Goal: Information Seeking & Learning: Check status

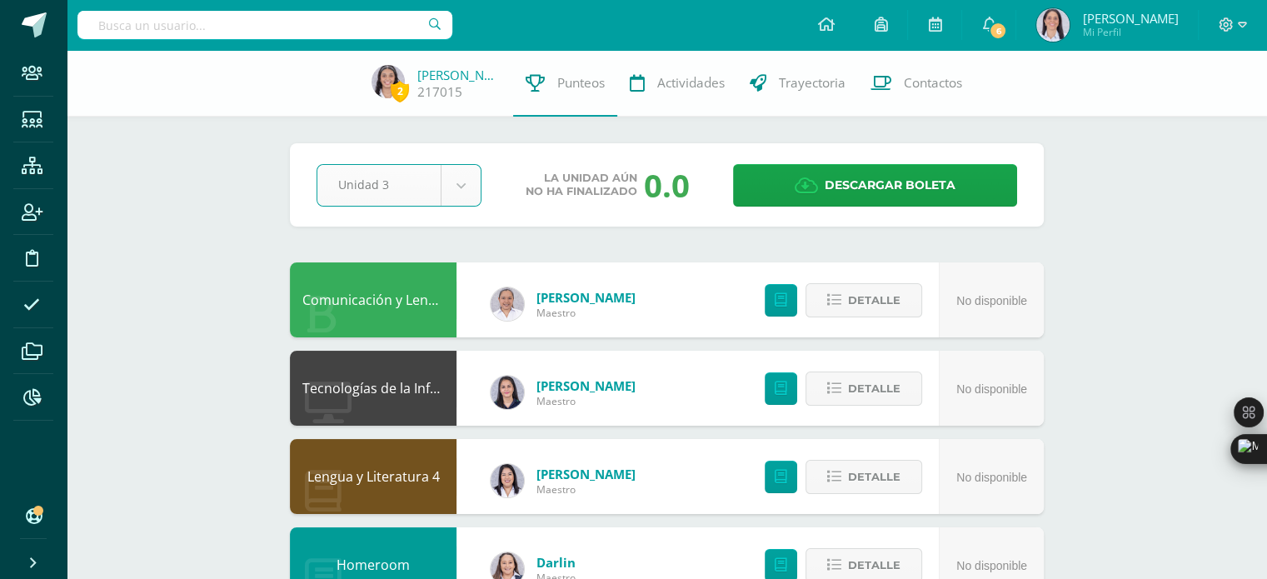
select select "Unidad 3"
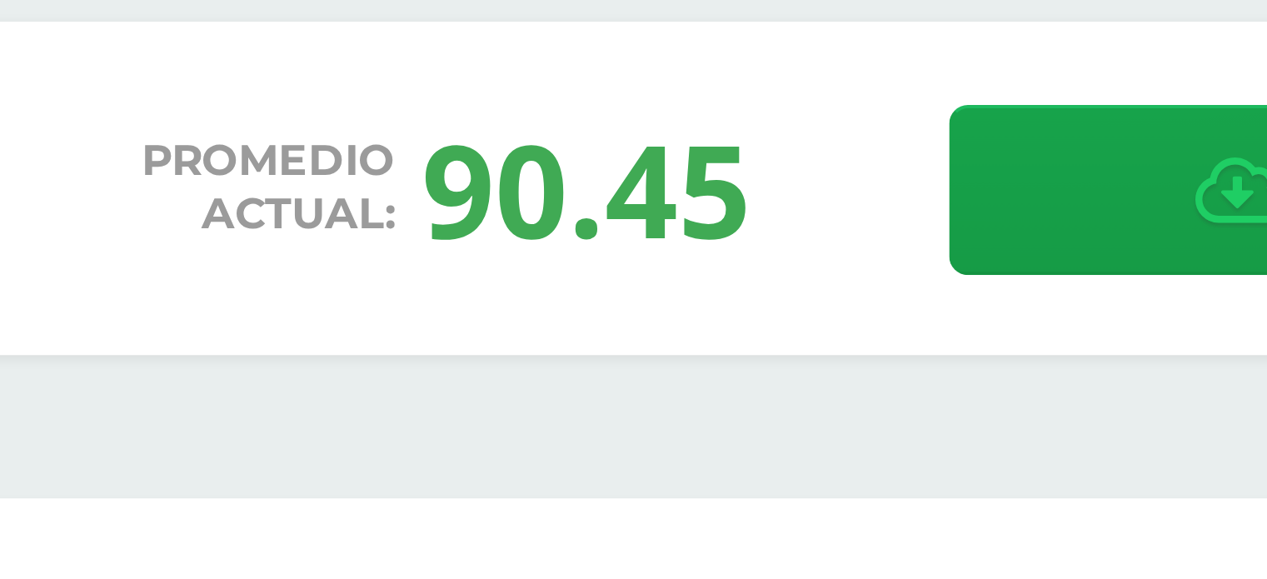
drag, startPoint x: 600, startPoint y: 192, endPoint x: 684, endPoint y: 197, distance: 84.3
click at [684, 197] on div "Promedio actual: 90.45" at bounding box center [607, 184] width 225 height 43
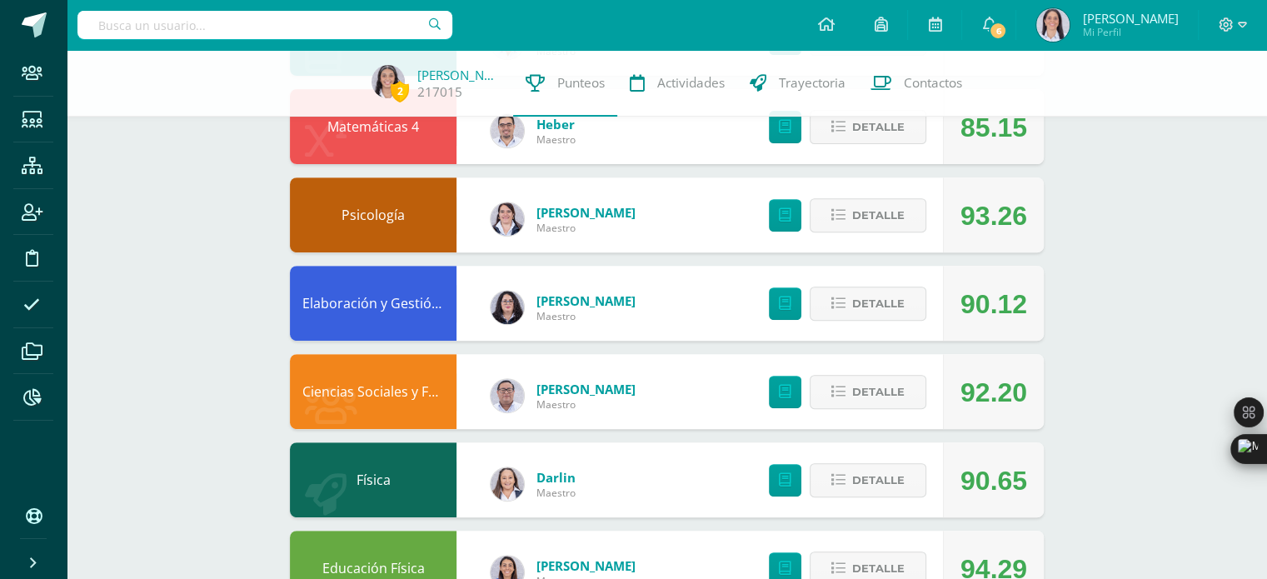
scroll to position [610, 0]
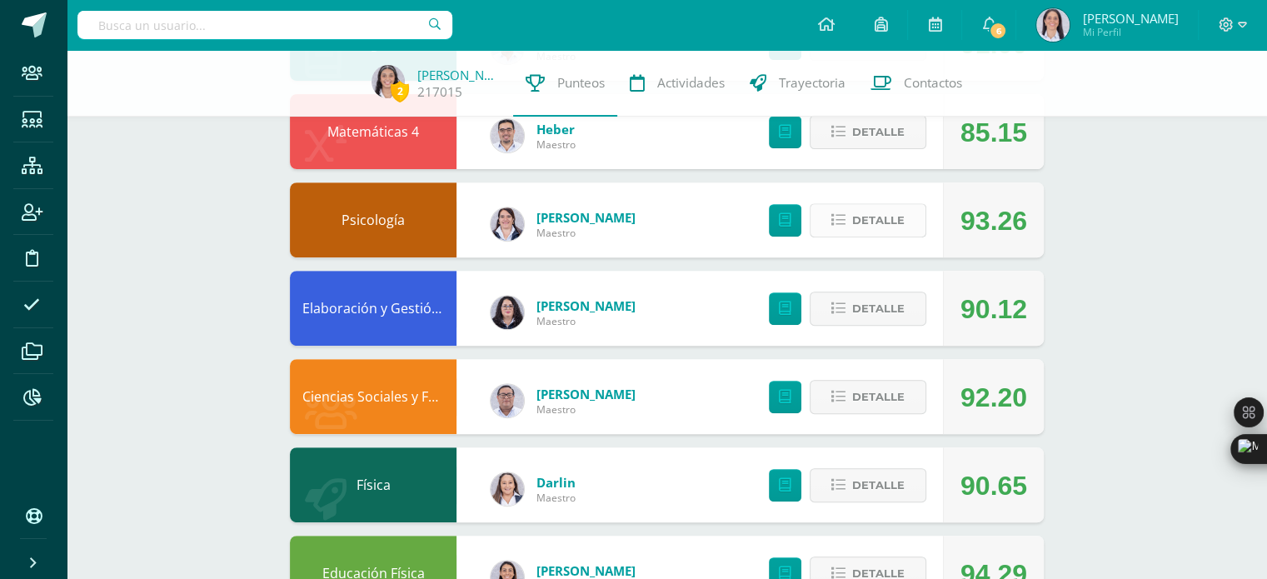
click at [833, 215] on icon at bounding box center [838, 220] width 14 height 14
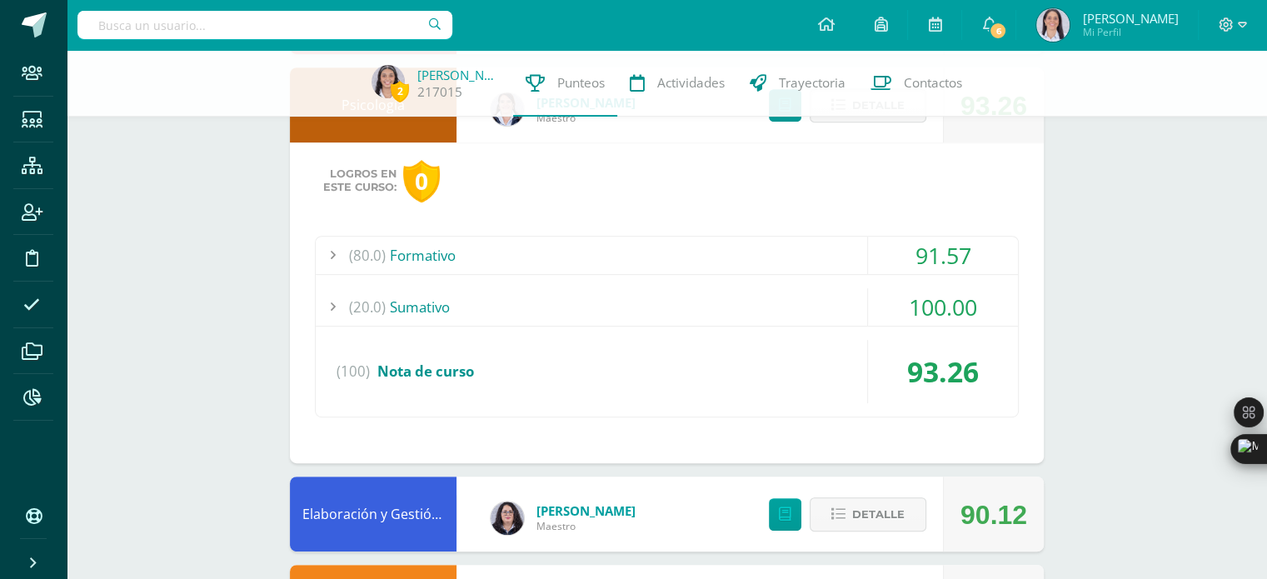
click at [659, 251] on div "(80.0) Formativo" at bounding box center [667, 255] width 702 height 37
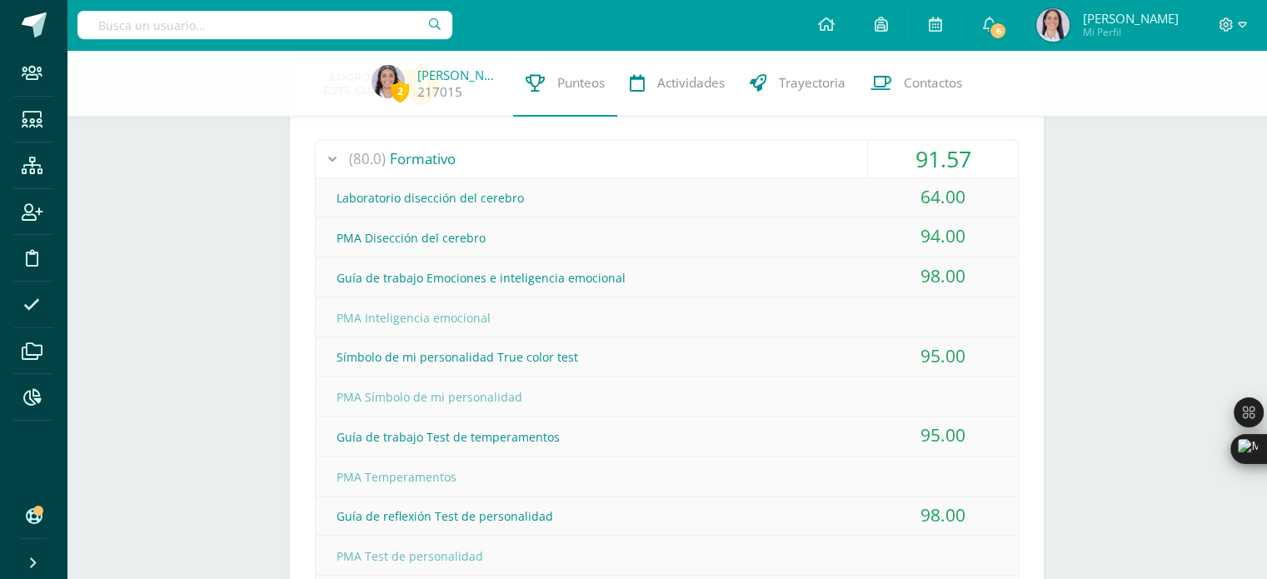
scroll to position [652, 0]
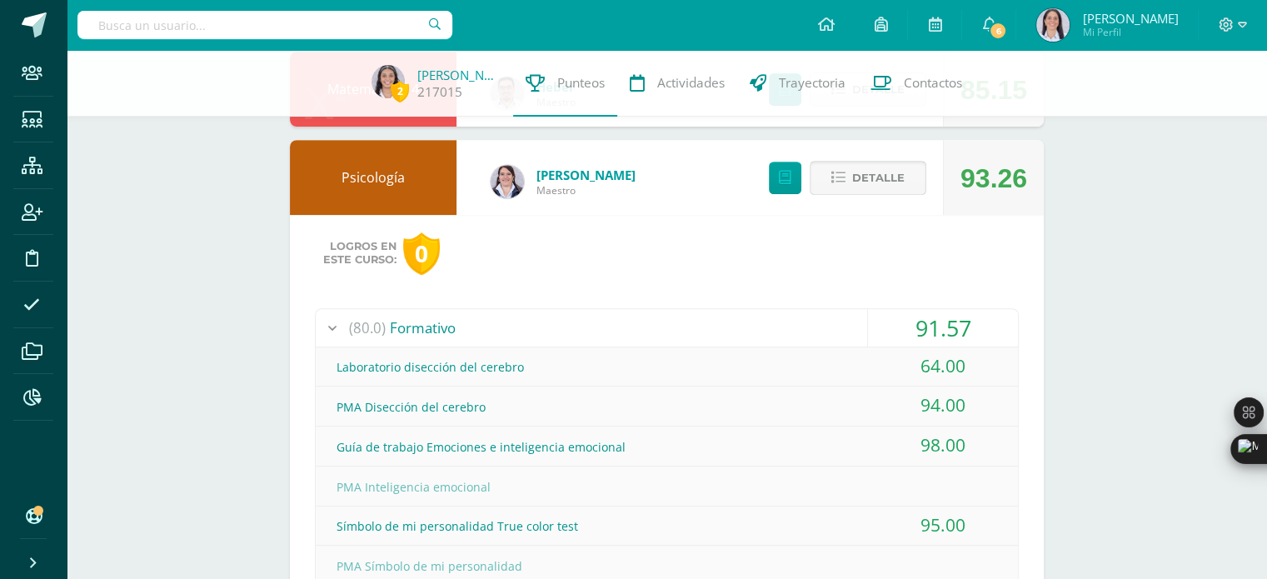
click at [852, 174] on button "Detalle" at bounding box center [867, 178] width 117 height 34
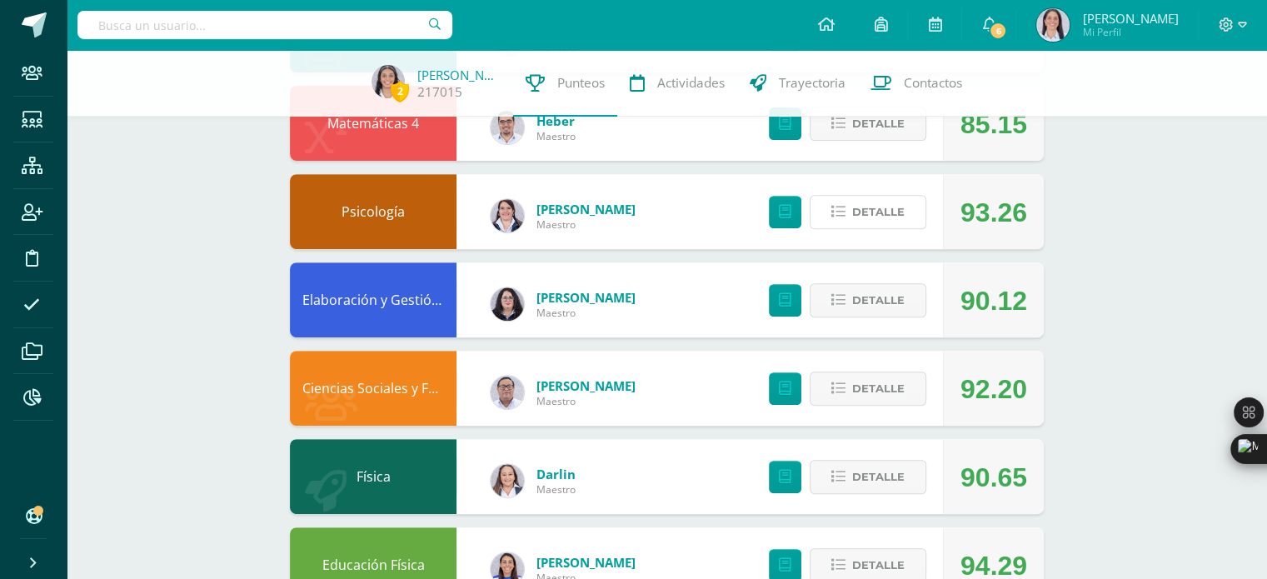
scroll to position [763, 0]
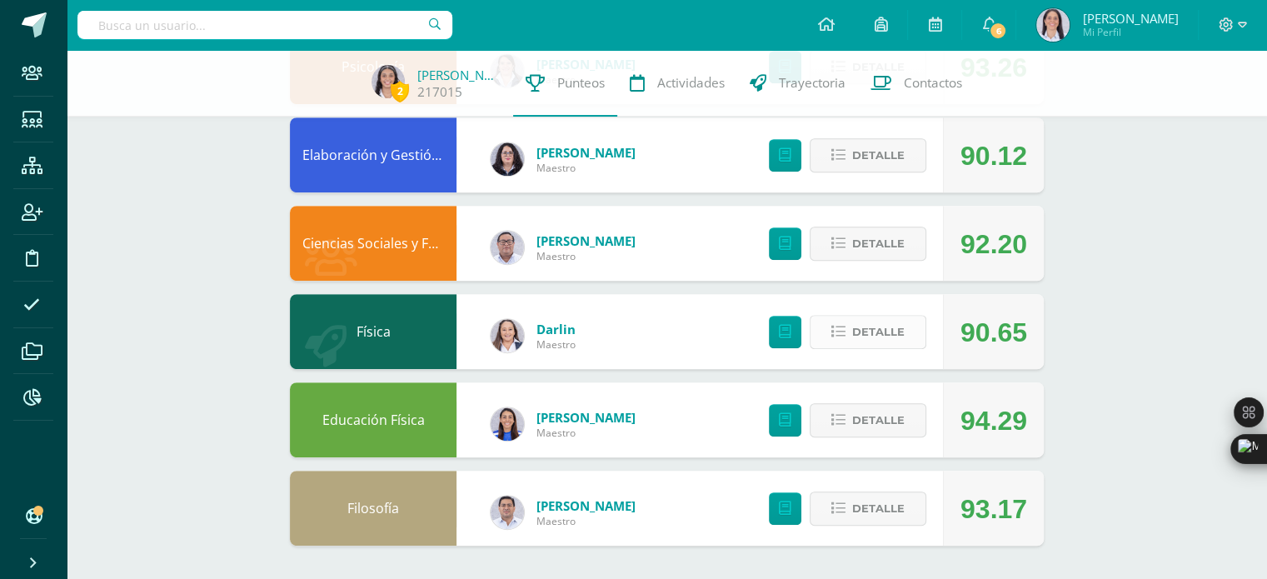
click at [877, 339] on span "Detalle" at bounding box center [878, 331] width 52 height 31
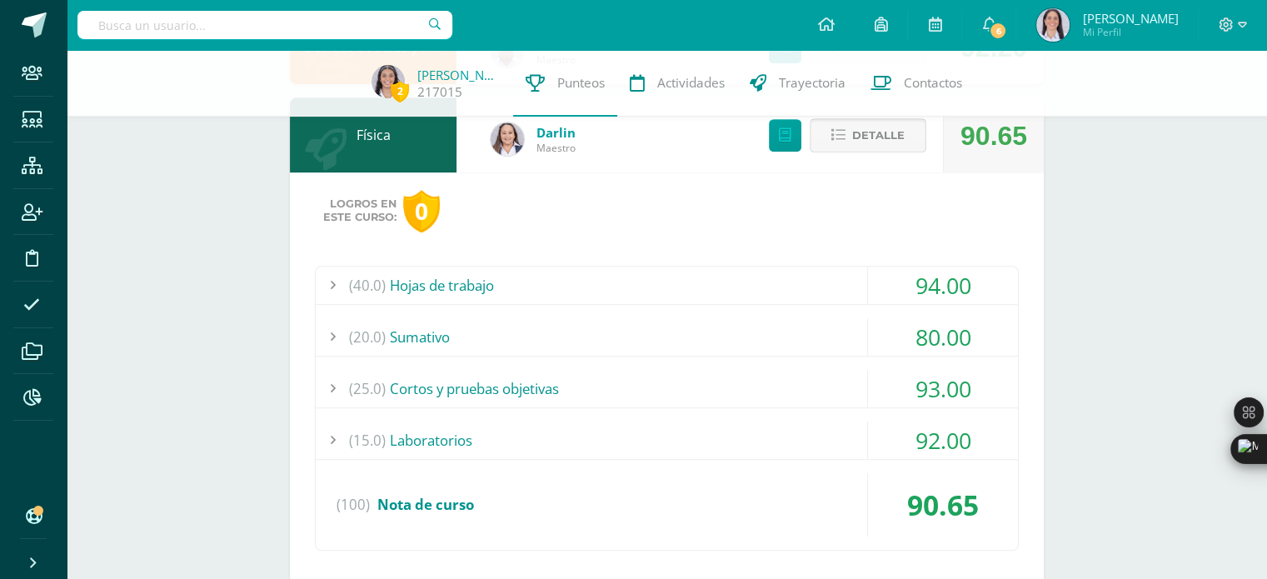
scroll to position [1064, 0]
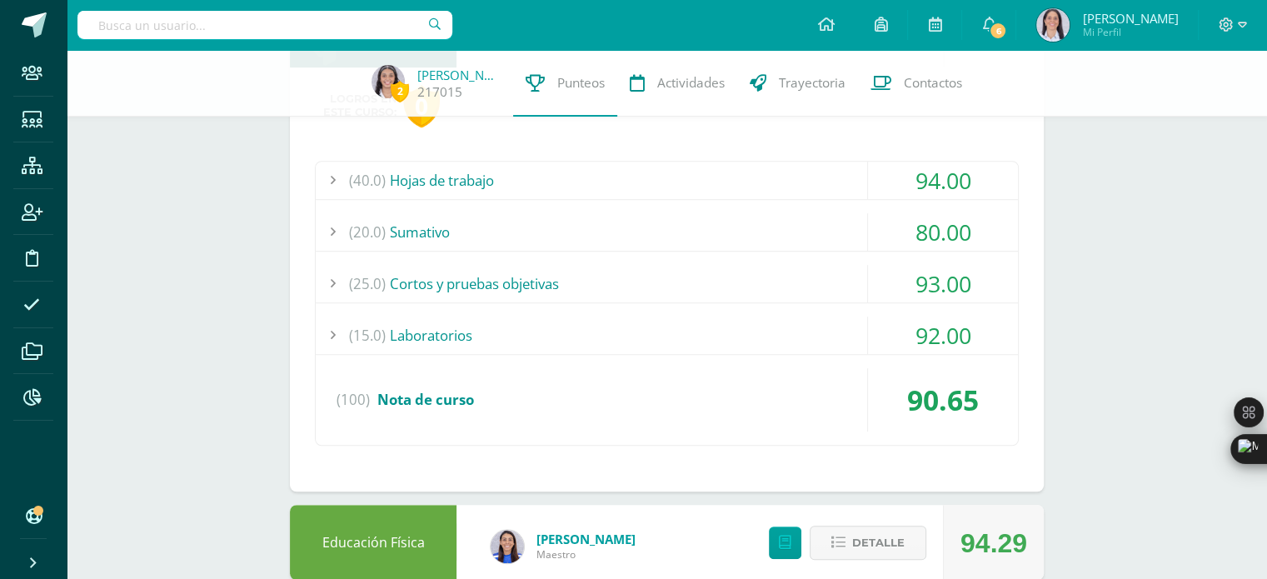
click at [555, 222] on div "(20.0) Sumativo" at bounding box center [667, 231] width 702 height 37
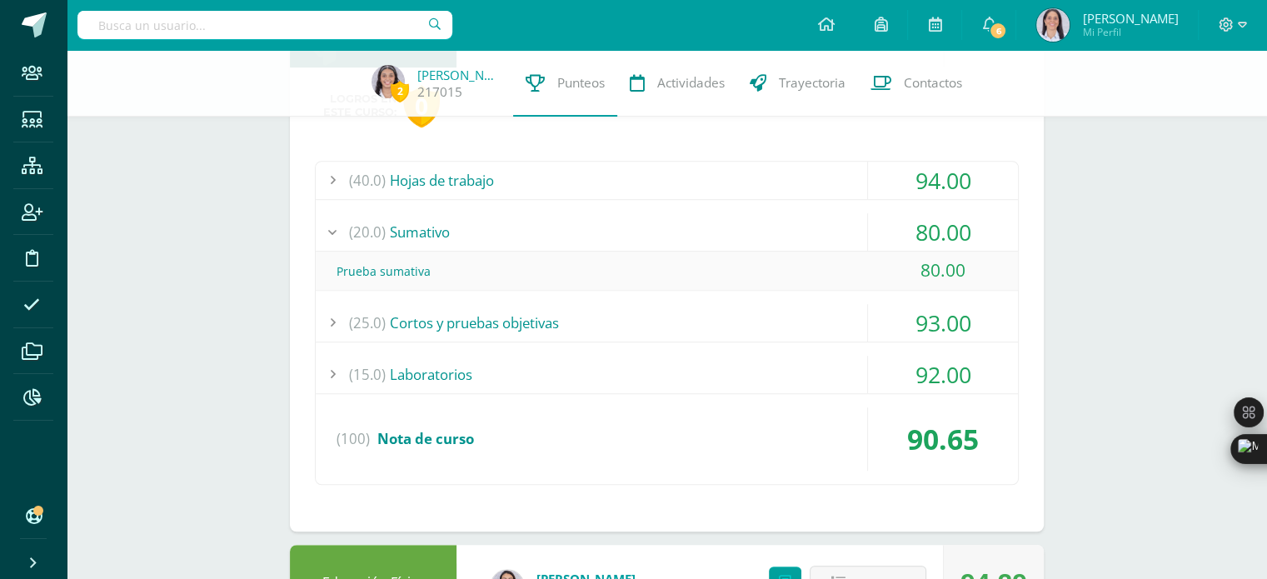
click at [555, 222] on div "(20.0) Sumativo" at bounding box center [667, 231] width 702 height 37
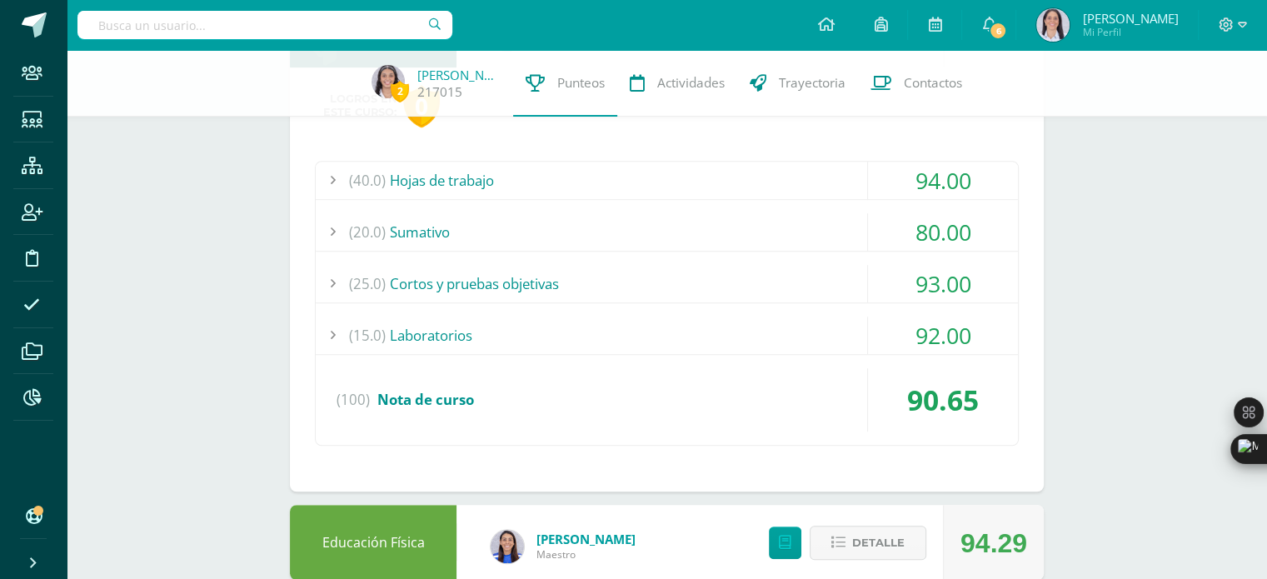
click at [506, 168] on div "(40.0) Hojas de trabajo" at bounding box center [667, 180] width 702 height 37
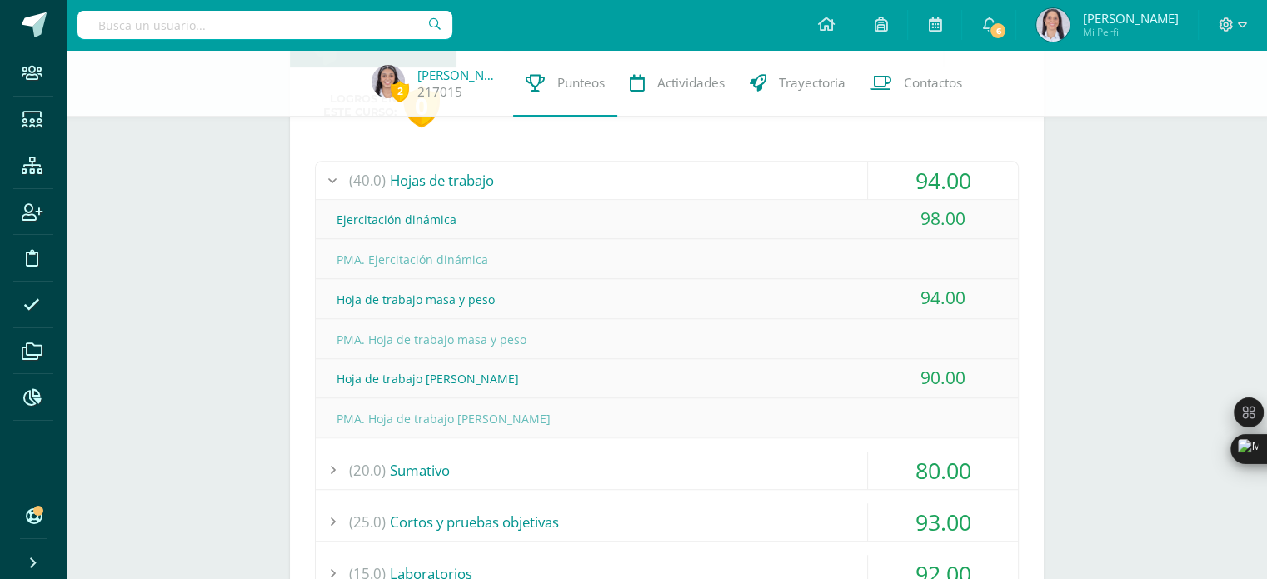
click at [506, 168] on div "(40.0) Hojas de trabajo" at bounding box center [667, 180] width 702 height 37
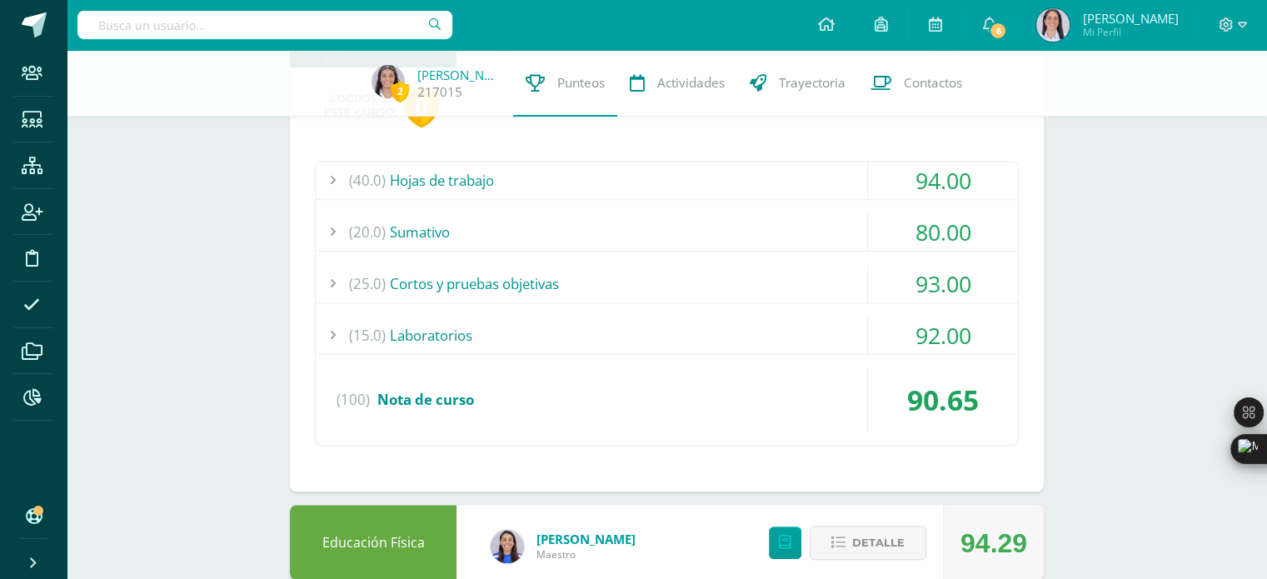
scroll to position [797, 0]
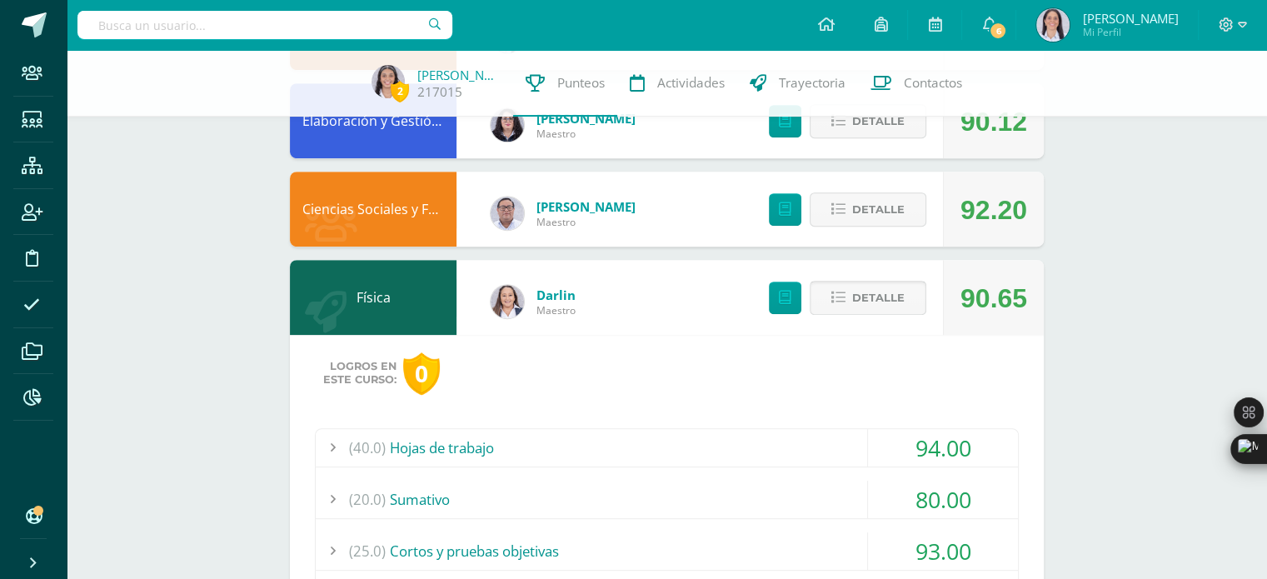
click at [880, 301] on span "Detalle" at bounding box center [878, 297] width 52 height 31
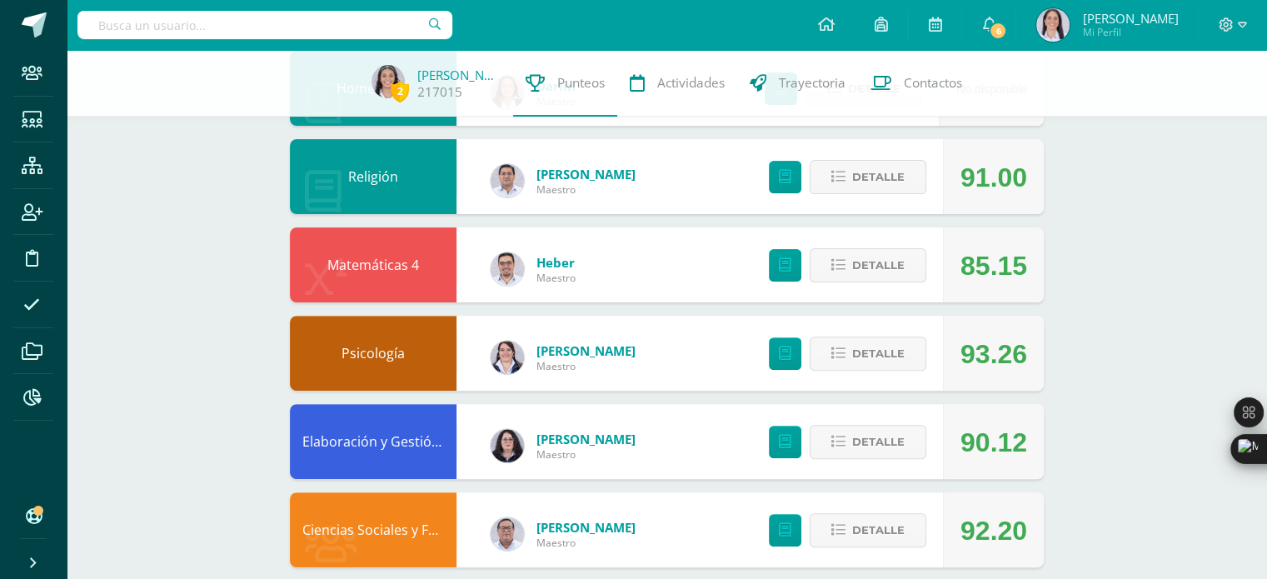
scroll to position [476, 0]
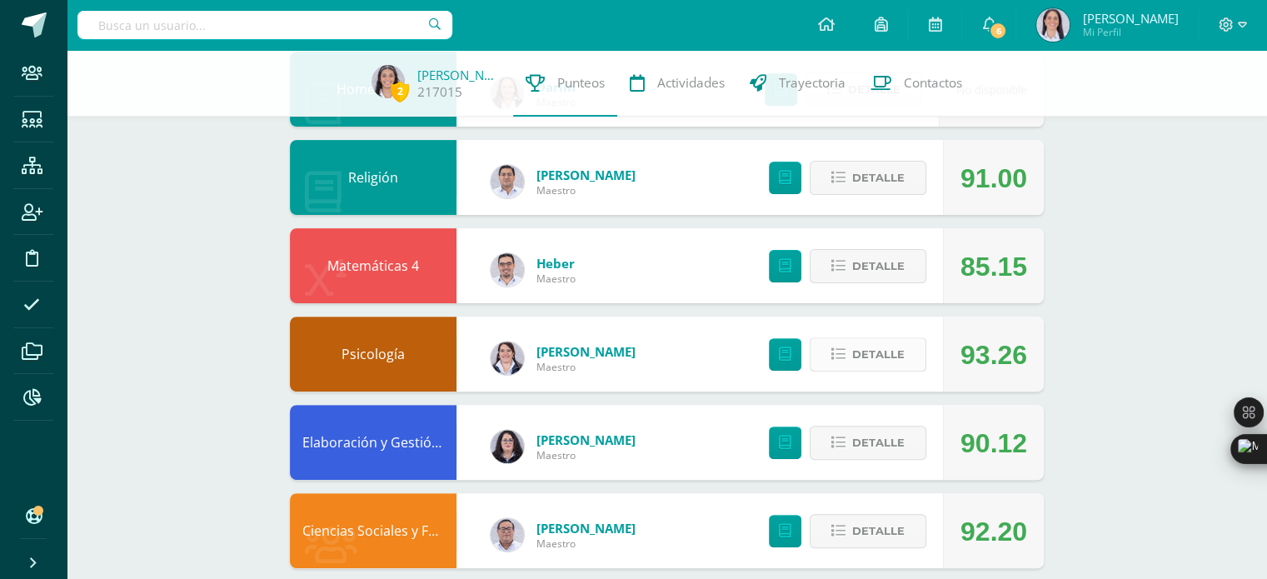
click at [839, 350] on icon at bounding box center [838, 354] width 14 height 14
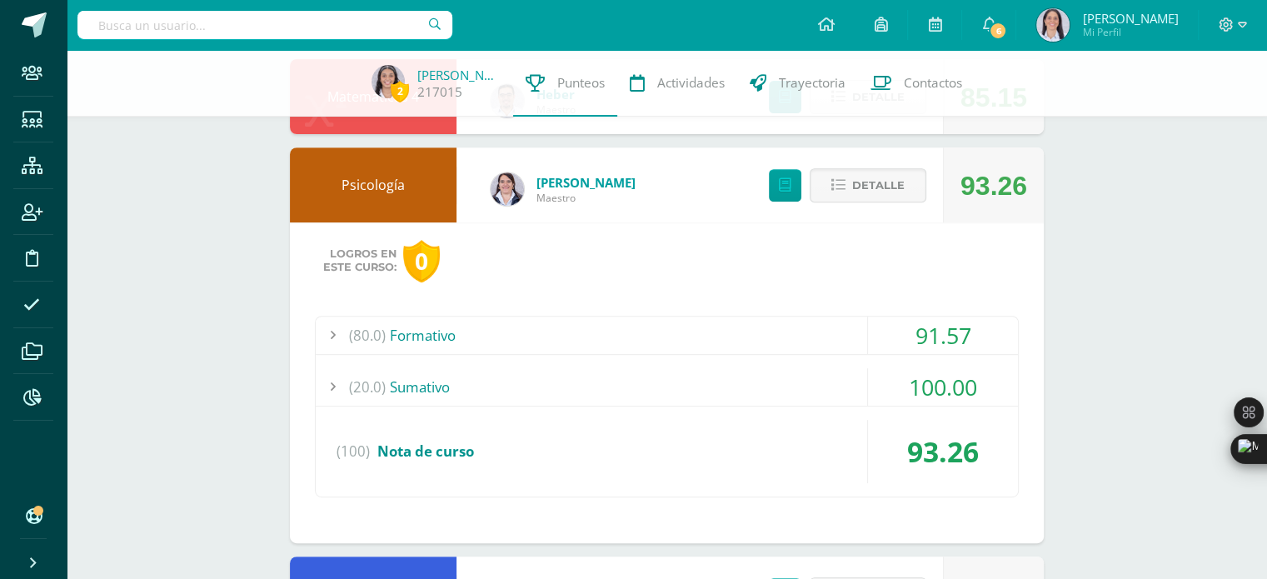
scroll to position [656, 0]
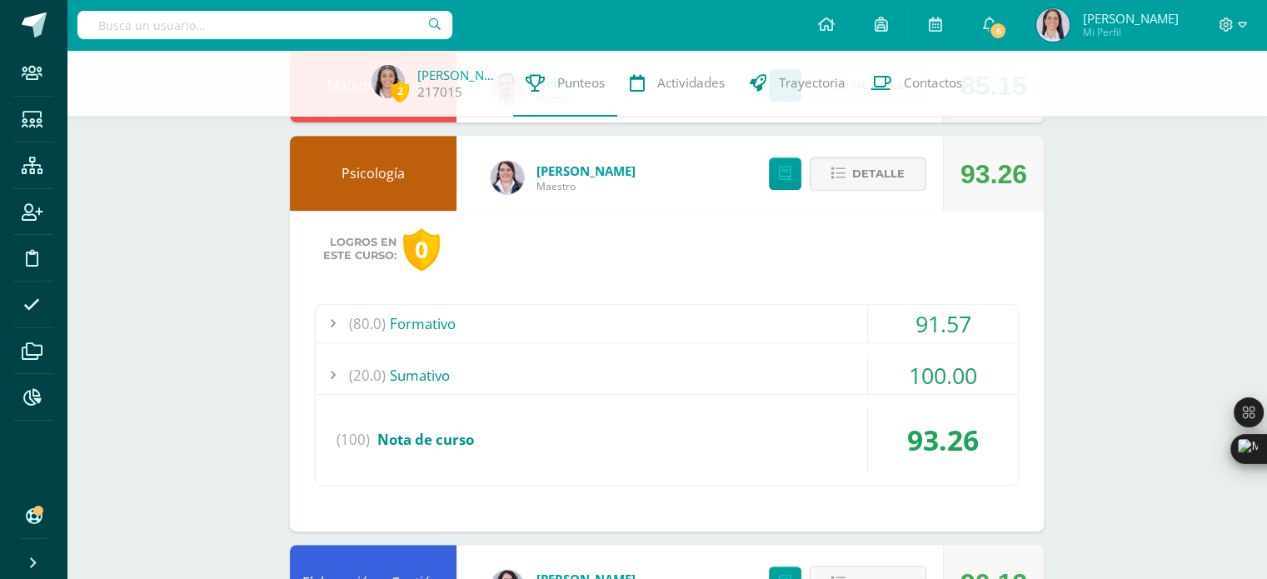
click at [660, 320] on div "(80.0) Formativo" at bounding box center [667, 323] width 702 height 37
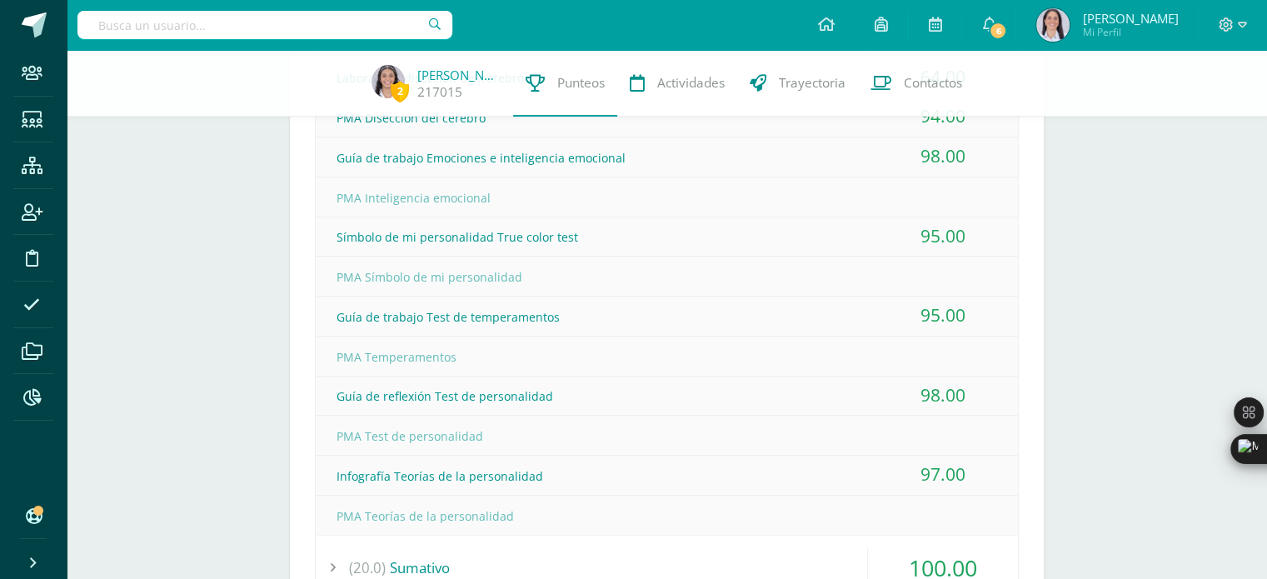
scroll to position [942, 0]
drag, startPoint x: 593, startPoint y: 182, endPoint x: 170, endPoint y: -101, distance: 509.1
click at [170, 0] on html "Staff Estudiantes Estructura Inscripción Disciplina Asistencia Archivos Reporte…" at bounding box center [633, 127] width 1267 height 2139
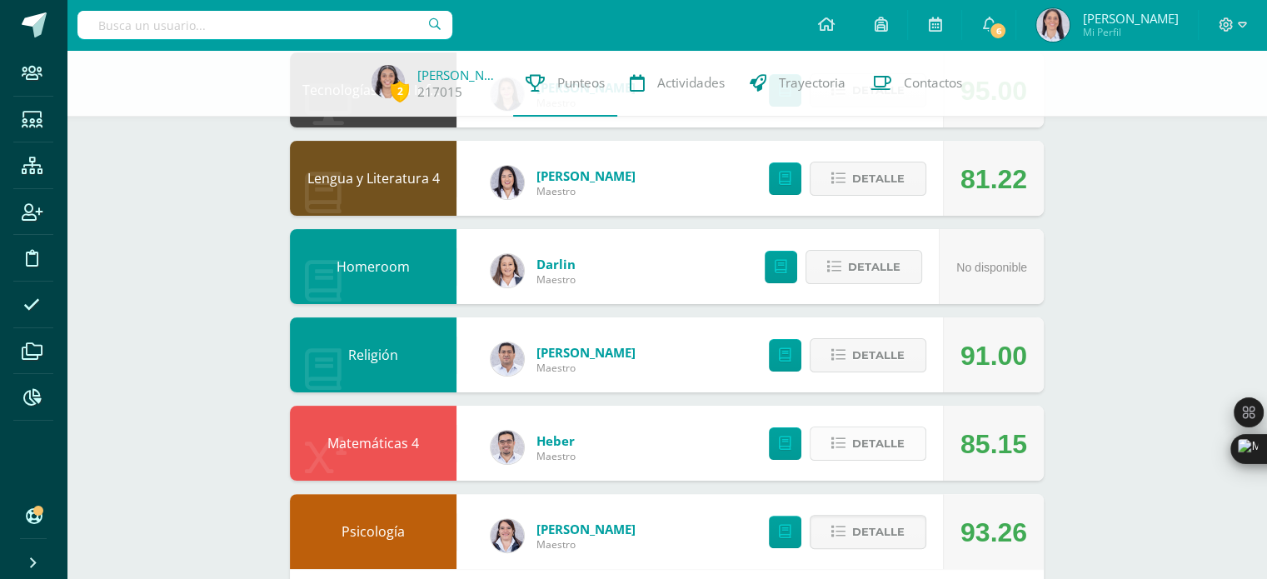
scroll to position [297, 0]
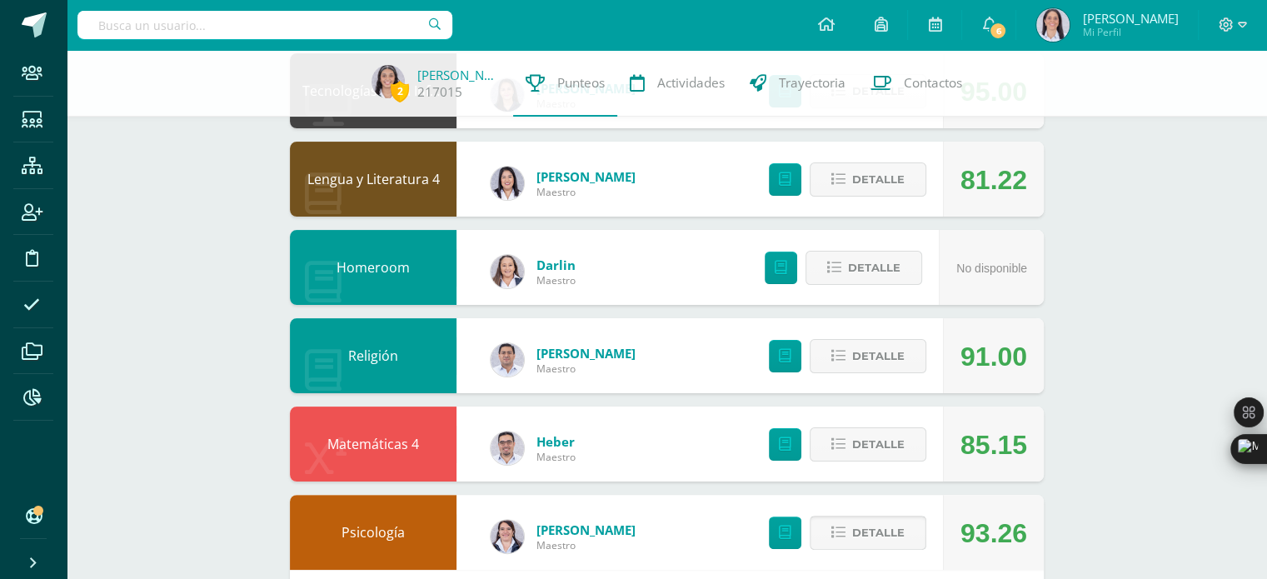
click at [889, 530] on span "Detalle" at bounding box center [878, 532] width 52 height 31
click at [1013, 429] on div "85.15" at bounding box center [993, 444] width 67 height 75
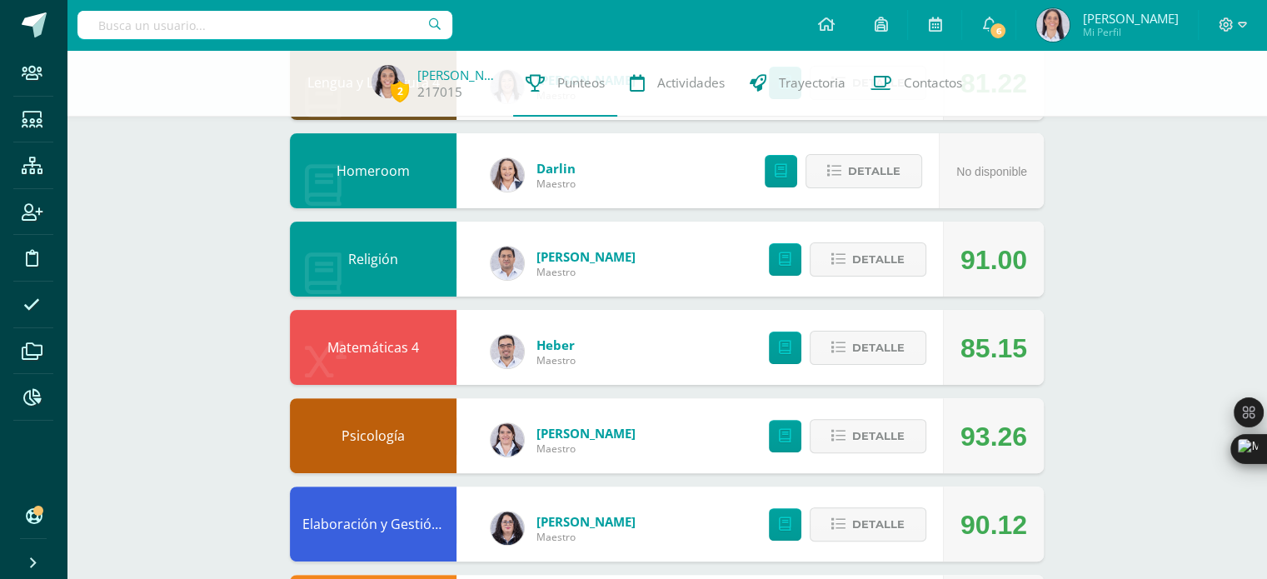
scroll to position [453, 0]
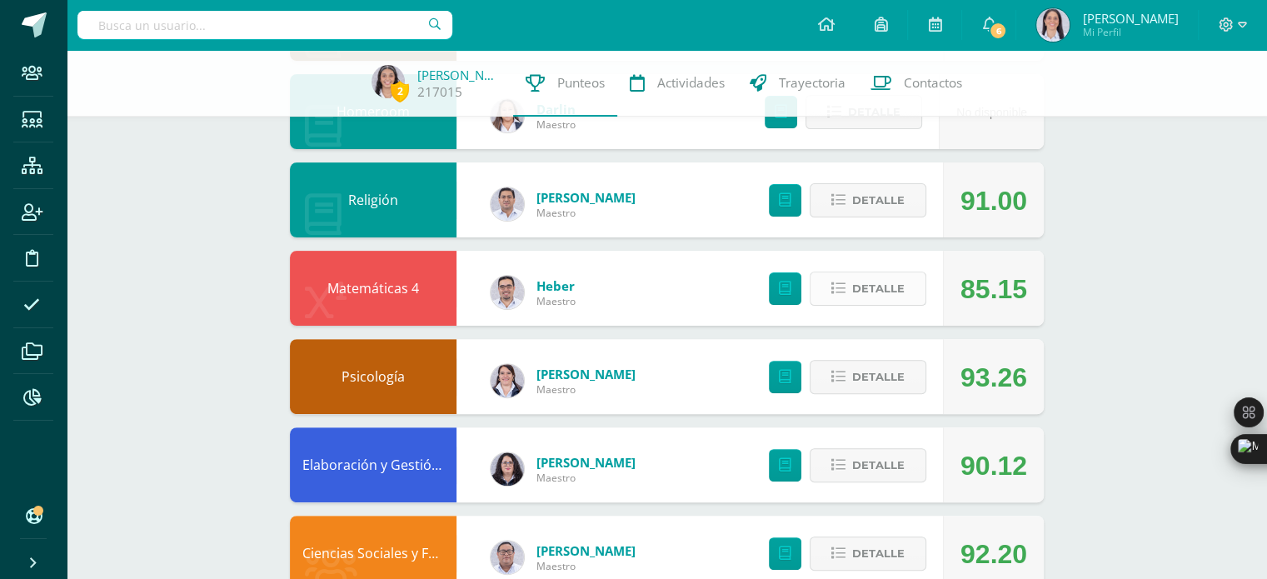
click at [866, 291] on span "Detalle" at bounding box center [878, 288] width 52 height 31
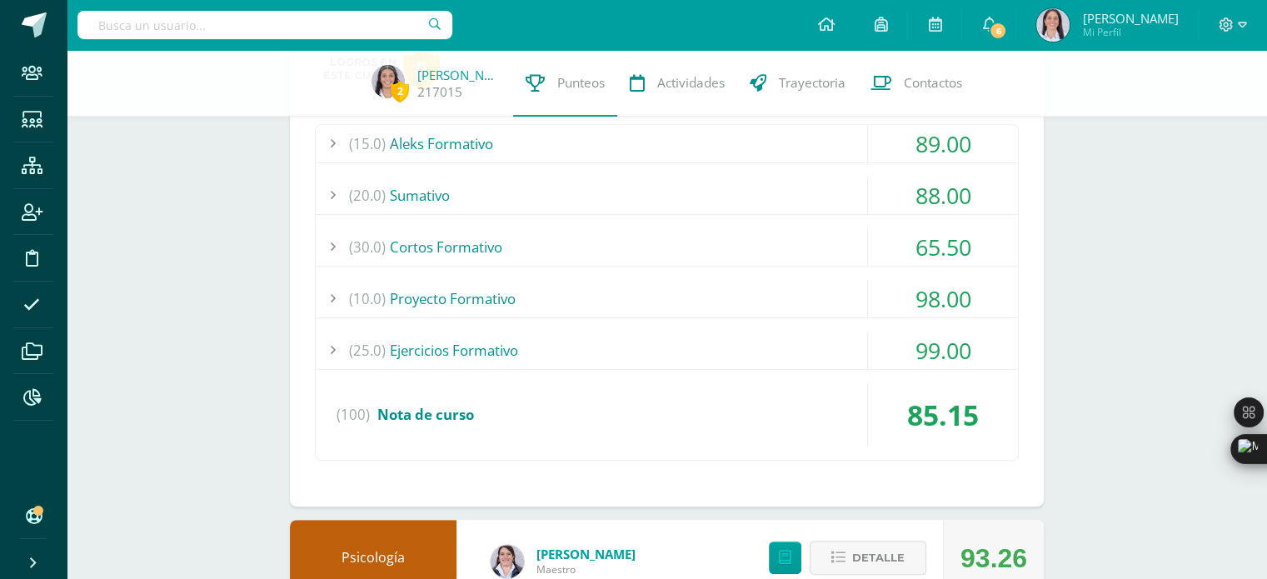
scroll to position [757, 0]
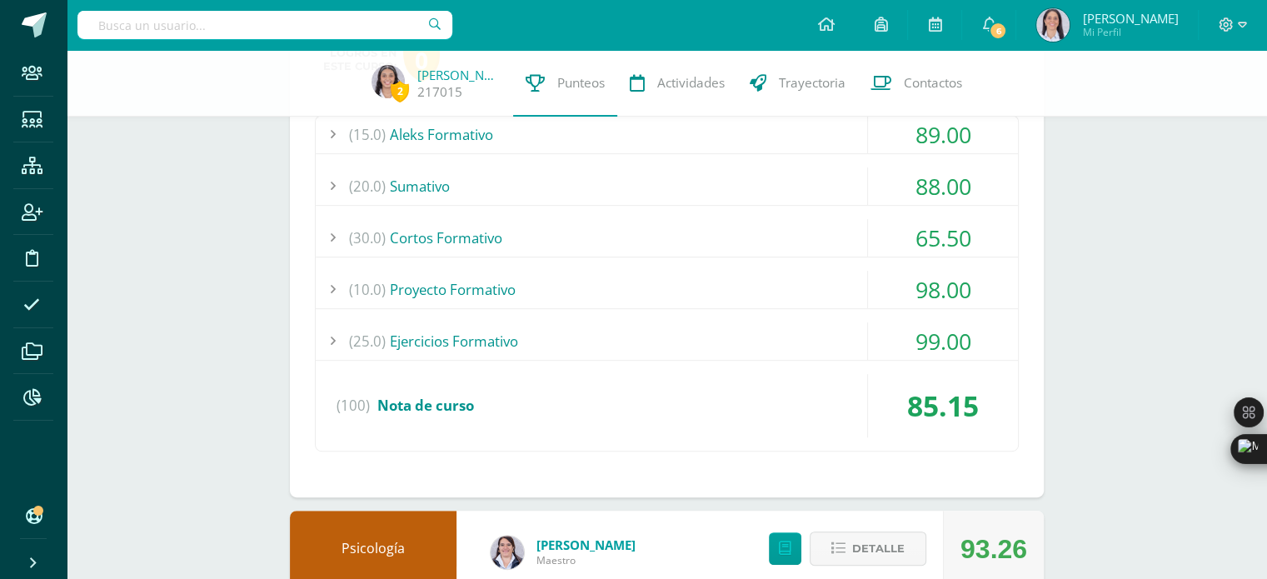
click at [635, 209] on div "(15.0) Aleks Formativo 89.00 Módulo 1 Ecuaciones e inecuaciones 100.00" at bounding box center [667, 283] width 704 height 336
drag, startPoint x: 636, startPoint y: 212, endPoint x: 654, endPoint y: 236, distance: 29.1
click at [654, 236] on div "(15.0) Aleks Formativo 89.00 Módulo 1 Ecuaciones e inecuaciones 100.00" at bounding box center [667, 283] width 704 height 336
click at [654, 236] on div "(30.0) Cortos Formativo" at bounding box center [667, 237] width 702 height 37
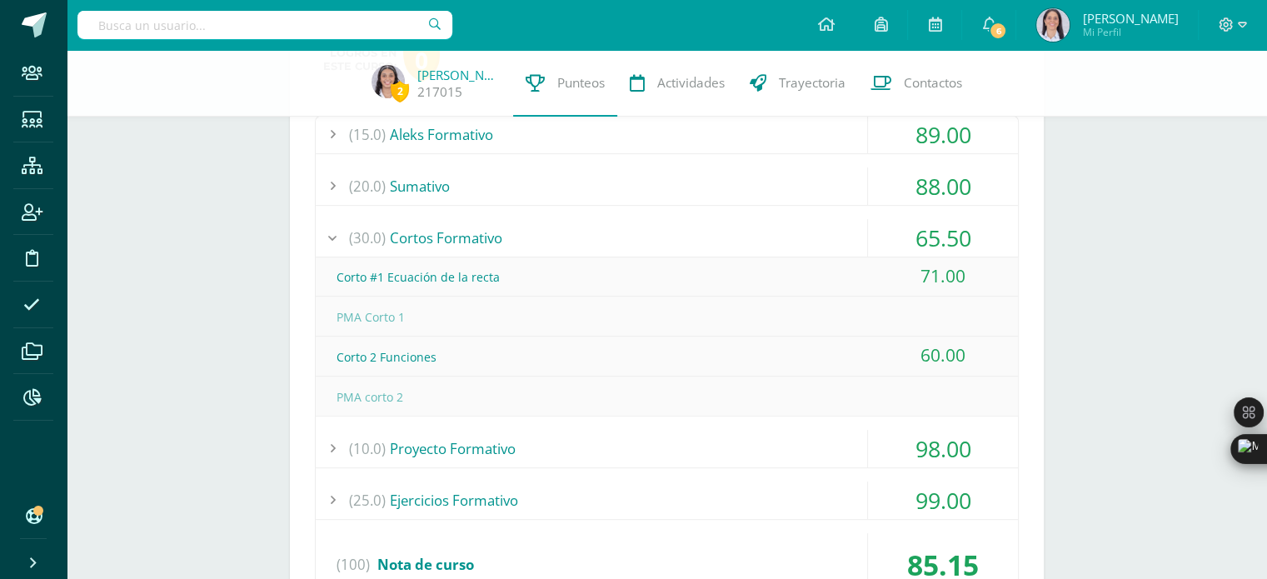
click at [654, 236] on div "(30.0) Cortos Formativo" at bounding box center [667, 237] width 702 height 37
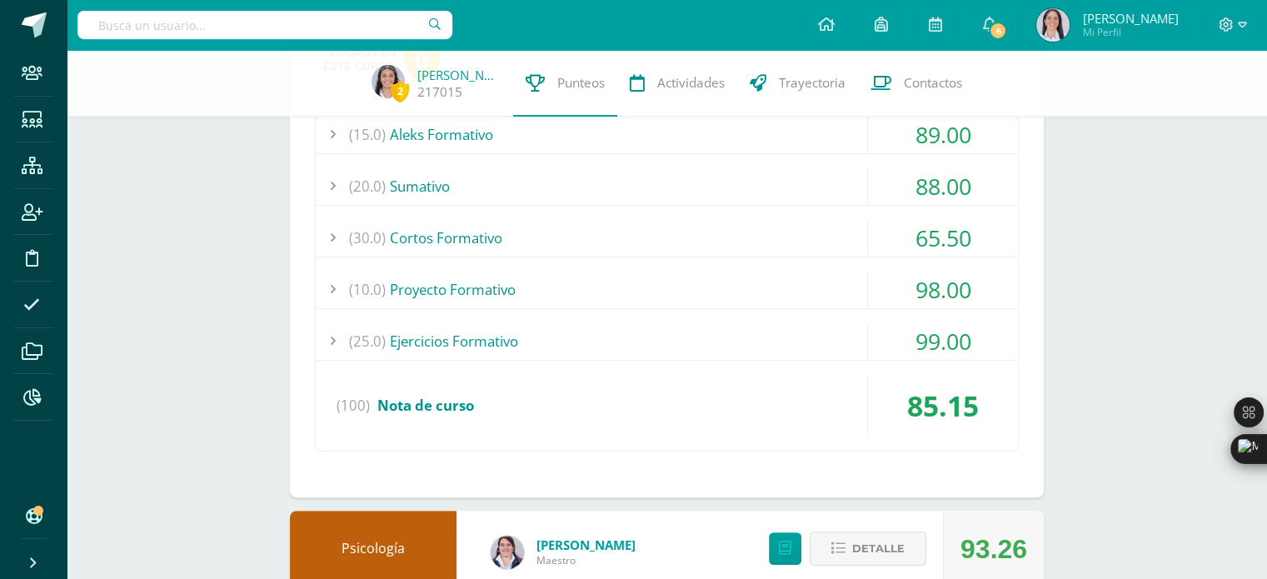
click at [586, 336] on div "(25.0) Ejercicios Formativo" at bounding box center [667, 340] width 702 height 37
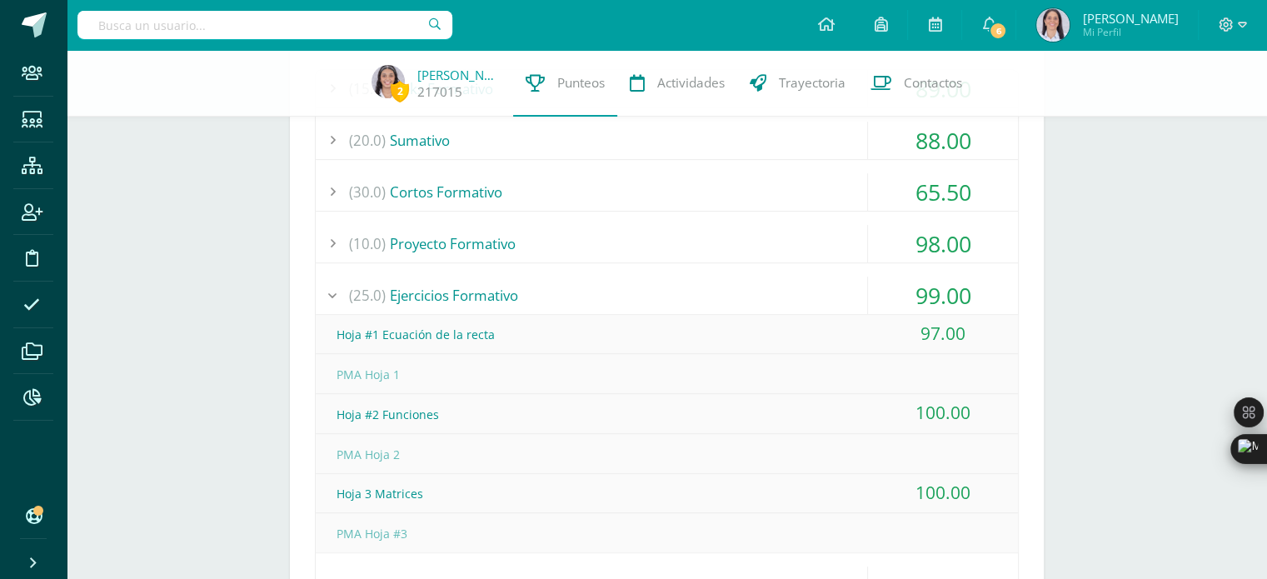
scroll to position [785, 0]
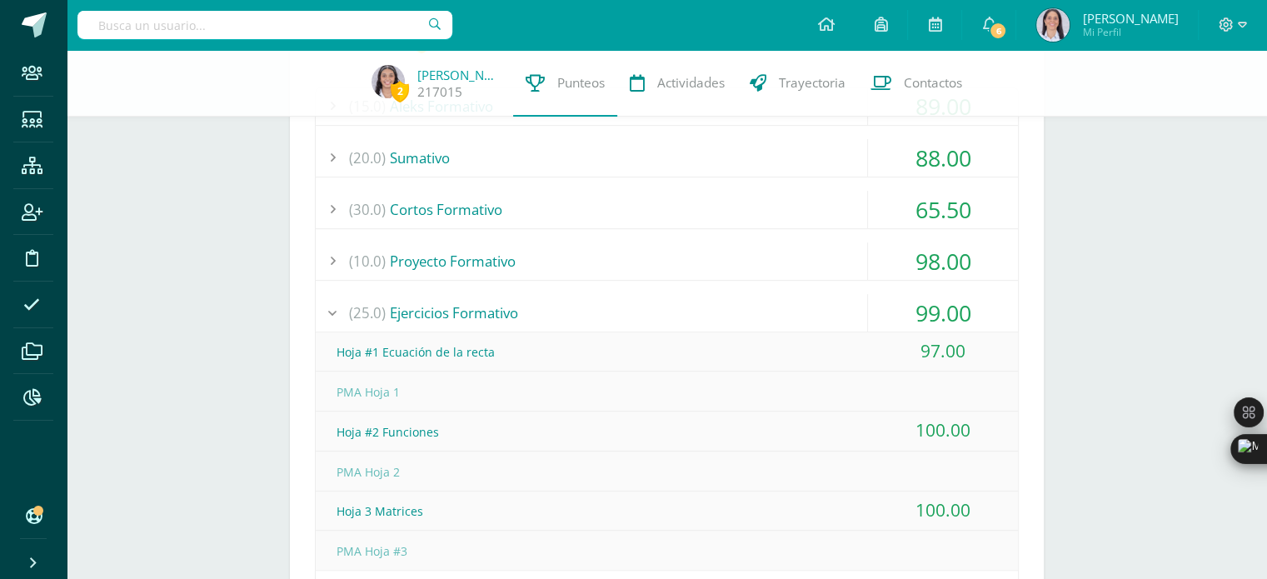
click at [534, 316] on div "(25.0) Ejercicios Formativo" at bounding box center [667, 312] width 702 height 37
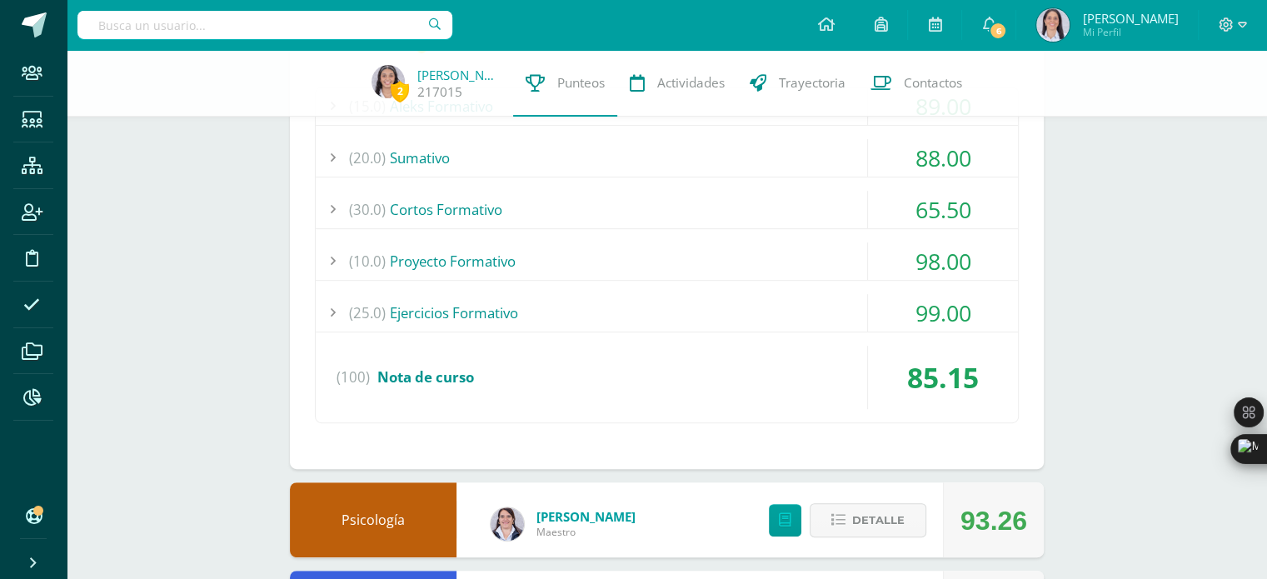
click at [611, 246] on div "(10.0) Proyecto Formativo" at bounding box center [667, 260] width 702 height 37
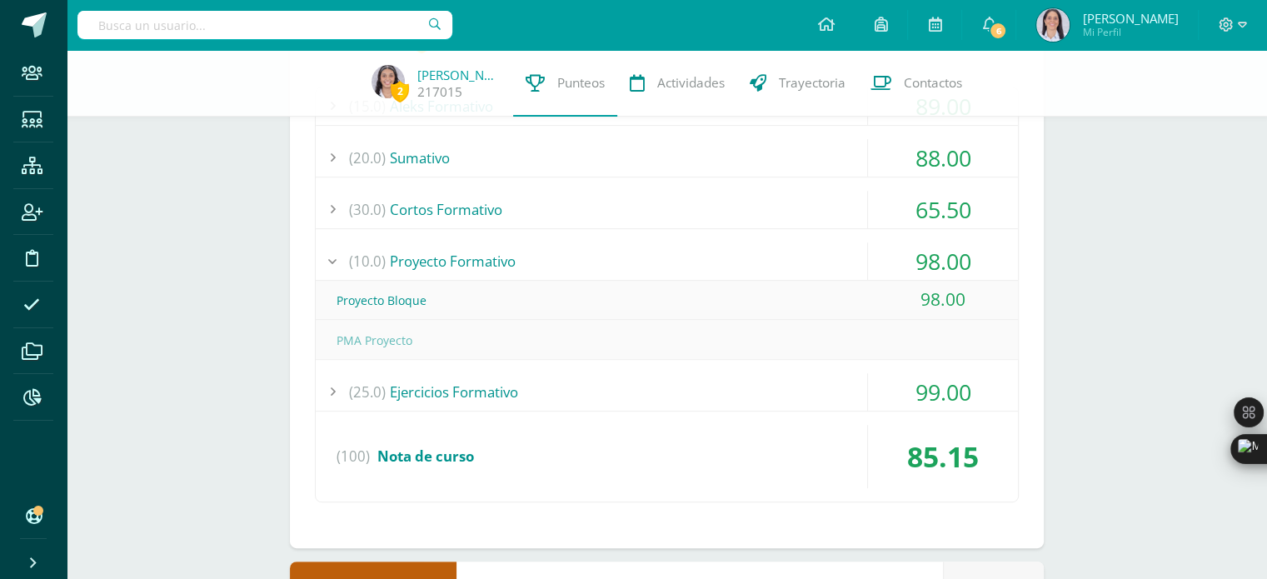
click at [611, 246] on div "(10.0) Proyecto Formativo" at bounding box center [667, 260] width 702 height 37
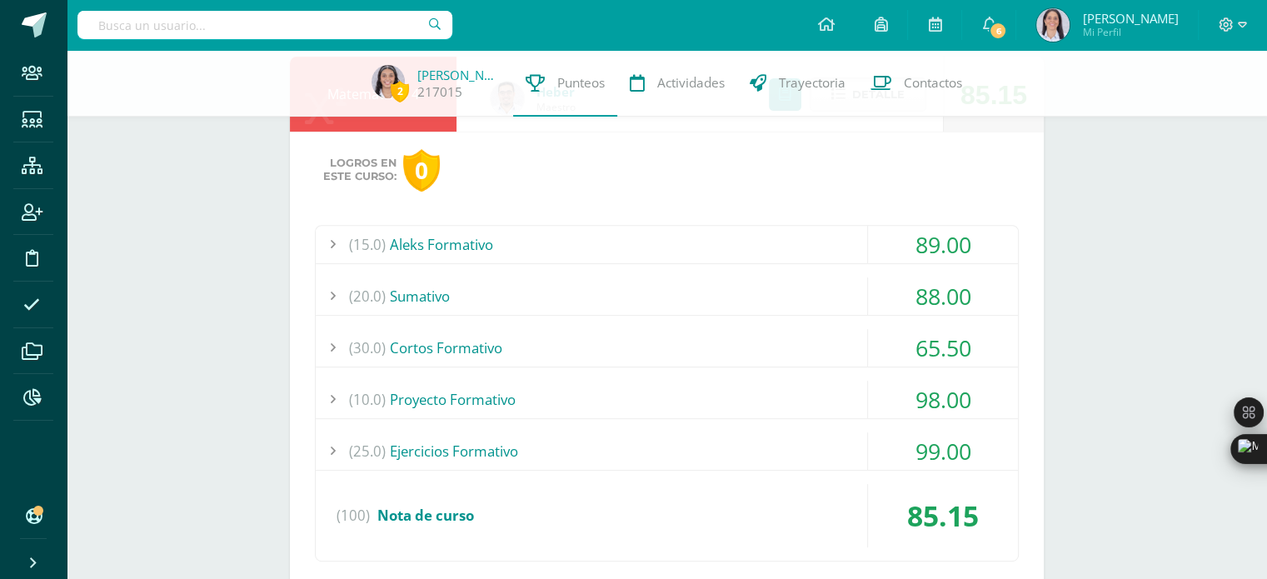
scroll to position [645, 0]
click at [596, 246] on div "(15.0) Aleks Formativo" at bounding box center [667, 245] width 702 height 37
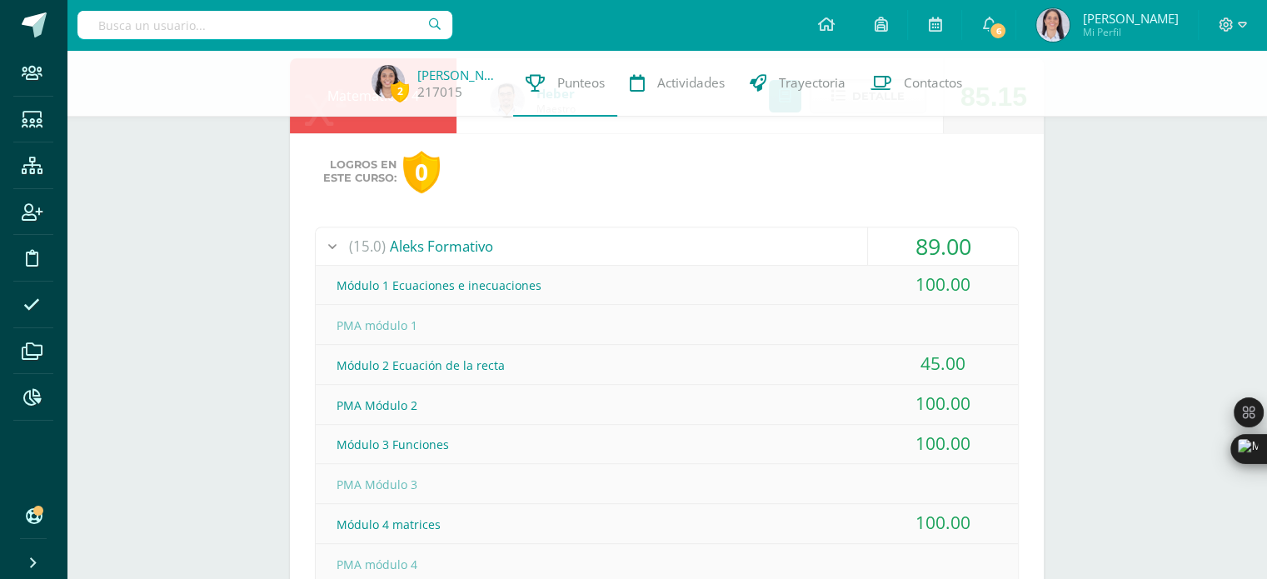
click at [596, 246] on div "(15.0) Aleks Formativo" at bounding box center [667, 245] width 702 height 37
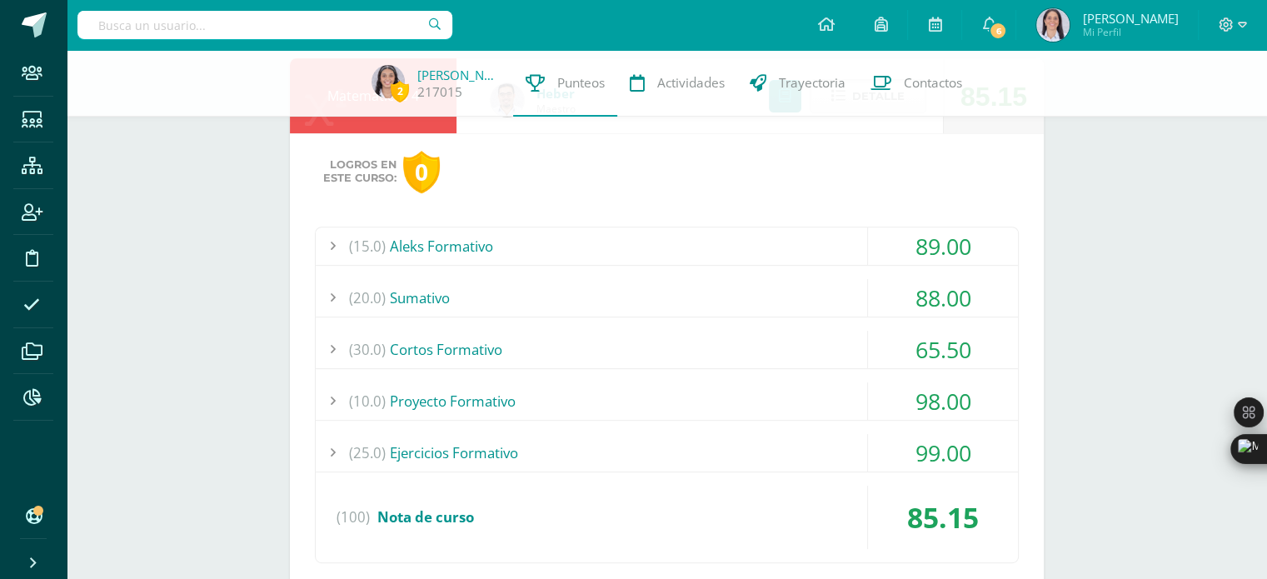
click at [541, 346] on div "(30.0) Cortos Formativo" at bounding box center [667, 349] width 702 height 37
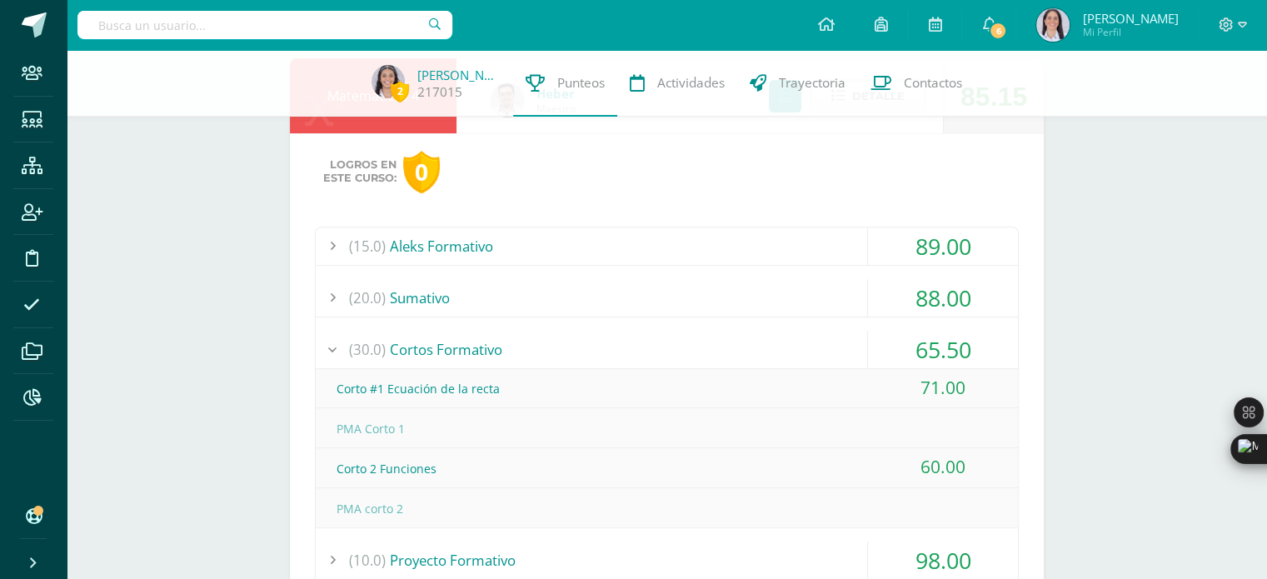
click at [546, 346] on div "(30.0) Cortos Formativo" at bounding box center [667, 349] width 702 height 37
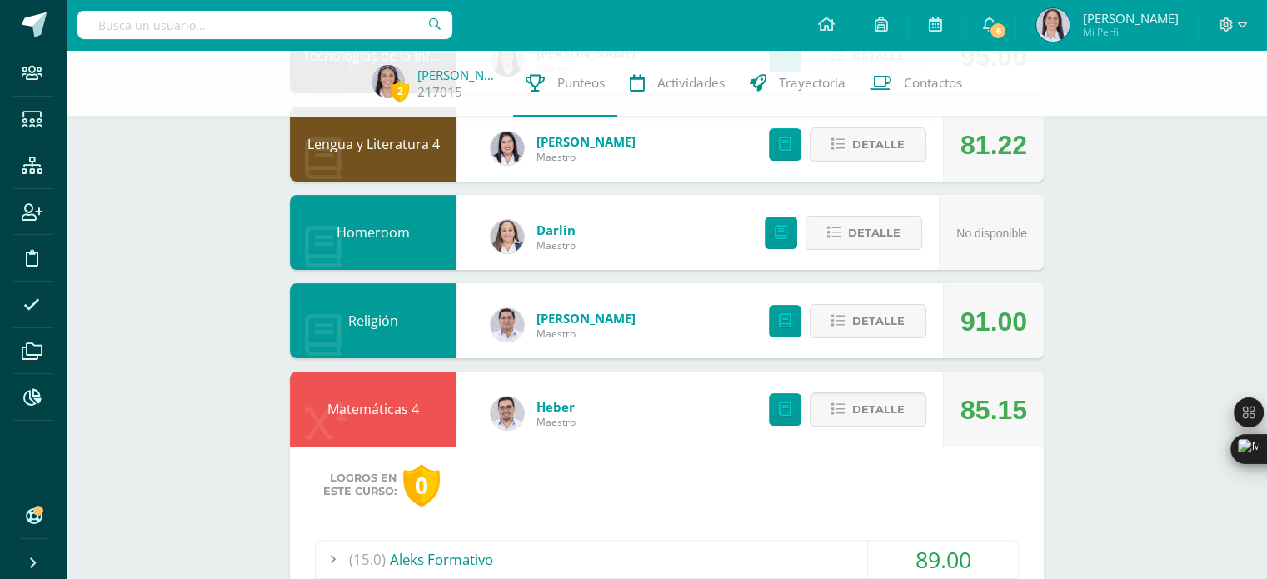
scroll to position [331, 0]
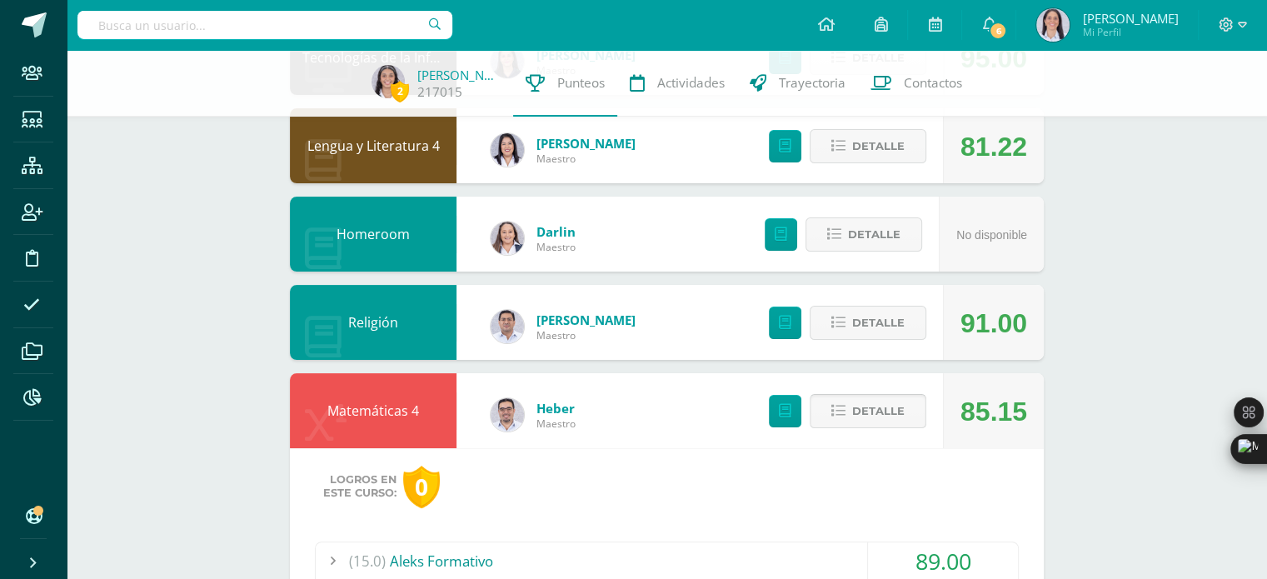
click at [854, 408] on span "Detalle" at bounding box center [878, 411] width 52 height 31
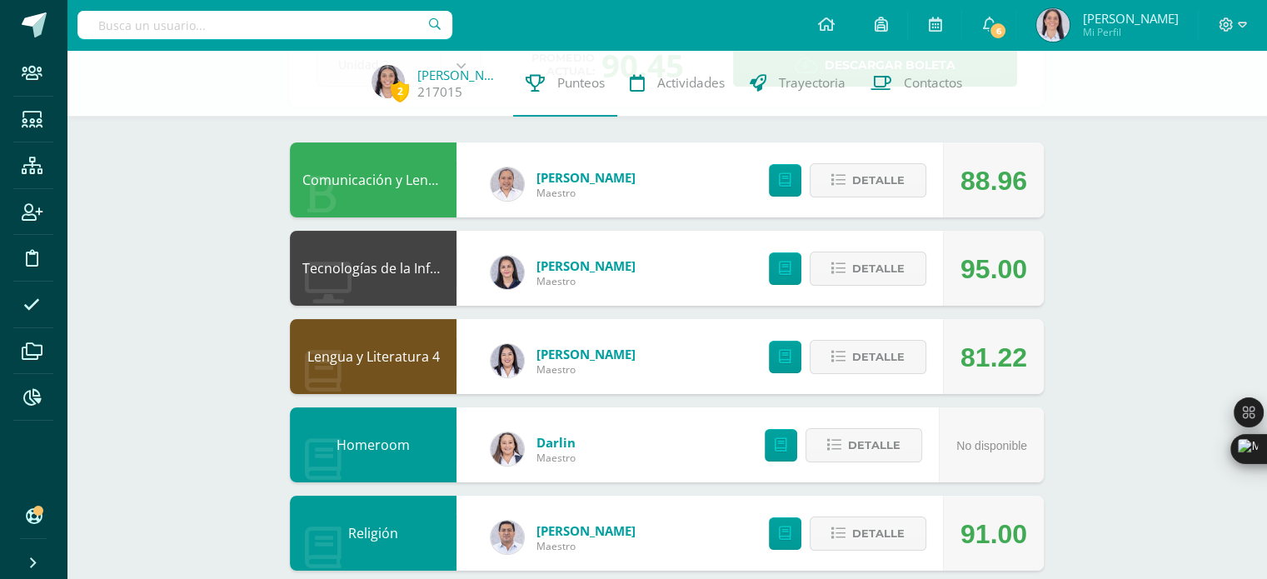
scroll to position [103, 0]
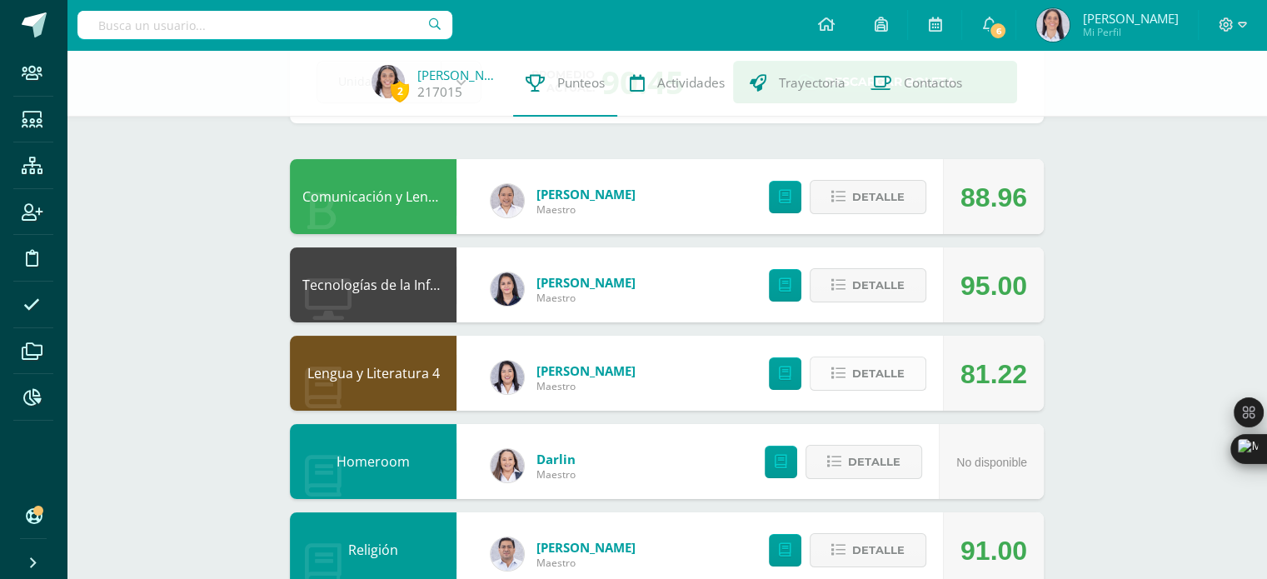
click at [857, 381] on span "Detalle" at bounding box center [878, 373] width 52 height 31
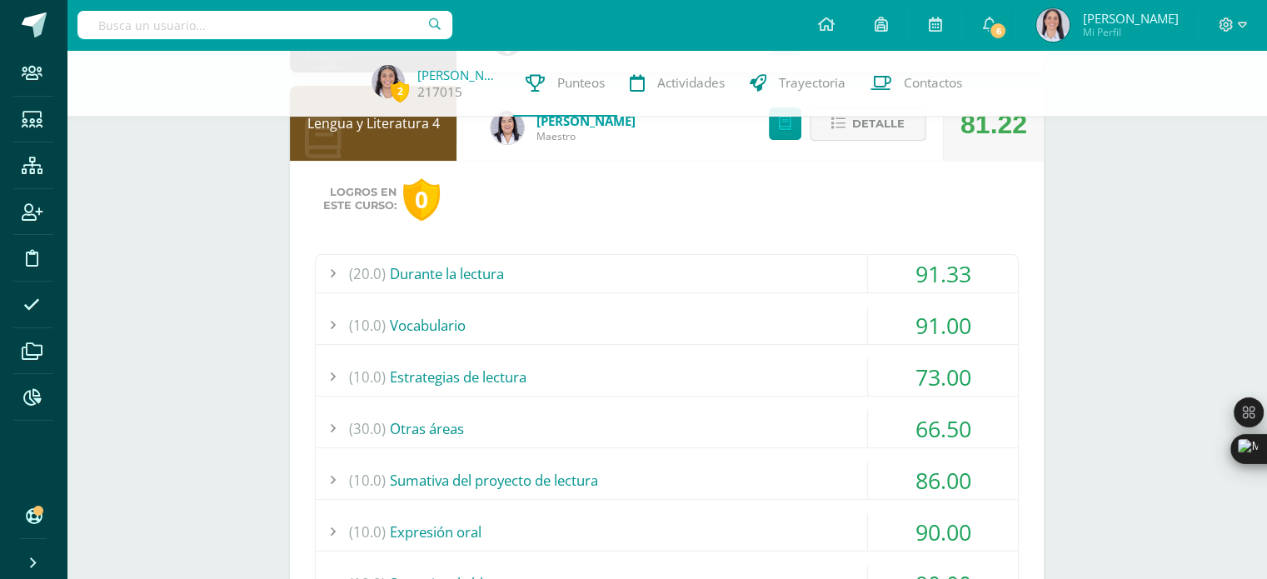
scroll to position [430, 0]
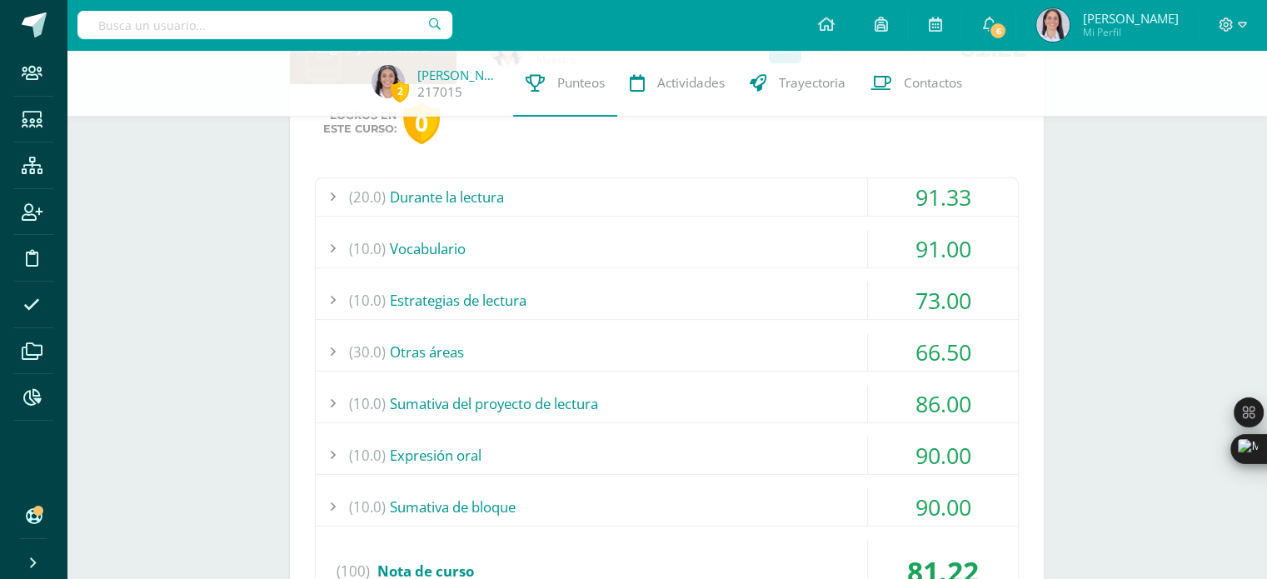
click at [637, 302] on div "(10.0) Estrategias de lectura" at bounding box center [667, 299] width 702 height 37
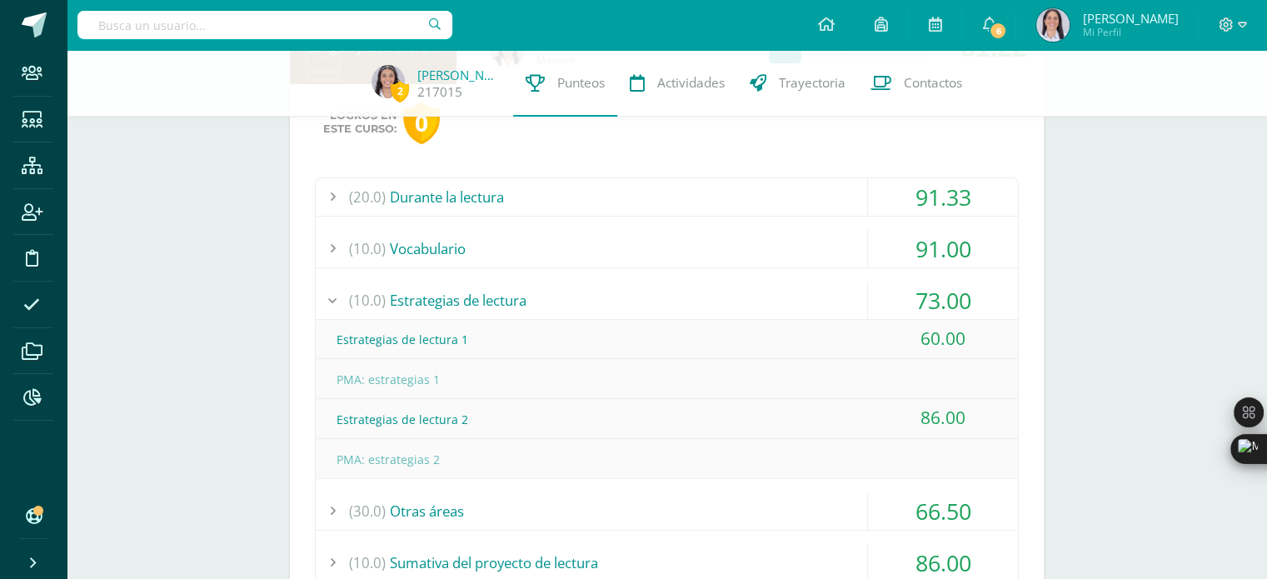
click at [637, 302] on div "(10.0) Estrategias de lectura" at bounding box center [667, 299] width 702 height 37
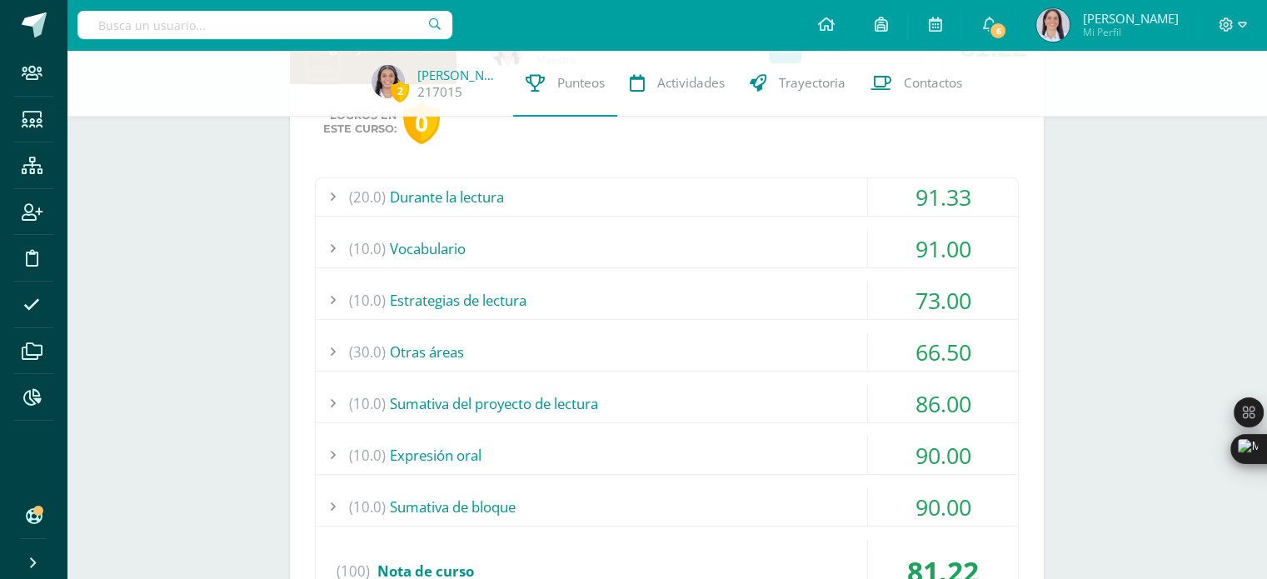
click at [523, 374] on div "(20.0) Durante la lectura 91.33 Comprensión de la obra del bloque 1 84.00 (100)" at bounding box center [667, 397] width 704 height 440
click at [550, 356] on div "(30.0) Otras áreas" at bounding box center [667, 351] width 702 height 37
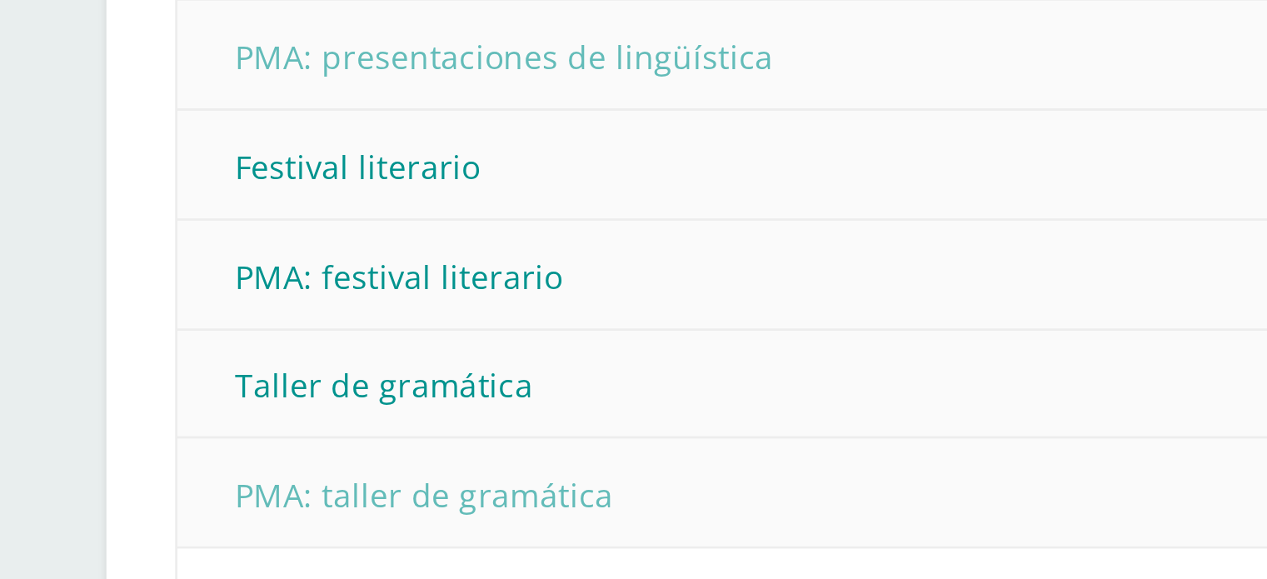
scroll to position [546, 0]
drag, startPoint x: 334, startPoint y: 478, endPoint x: 515, endPoint y: 470, distance: 180.9
click at [515, 470] on div "PMA: taller de gramática" at bounding box center [667, 473] width 702 height 37
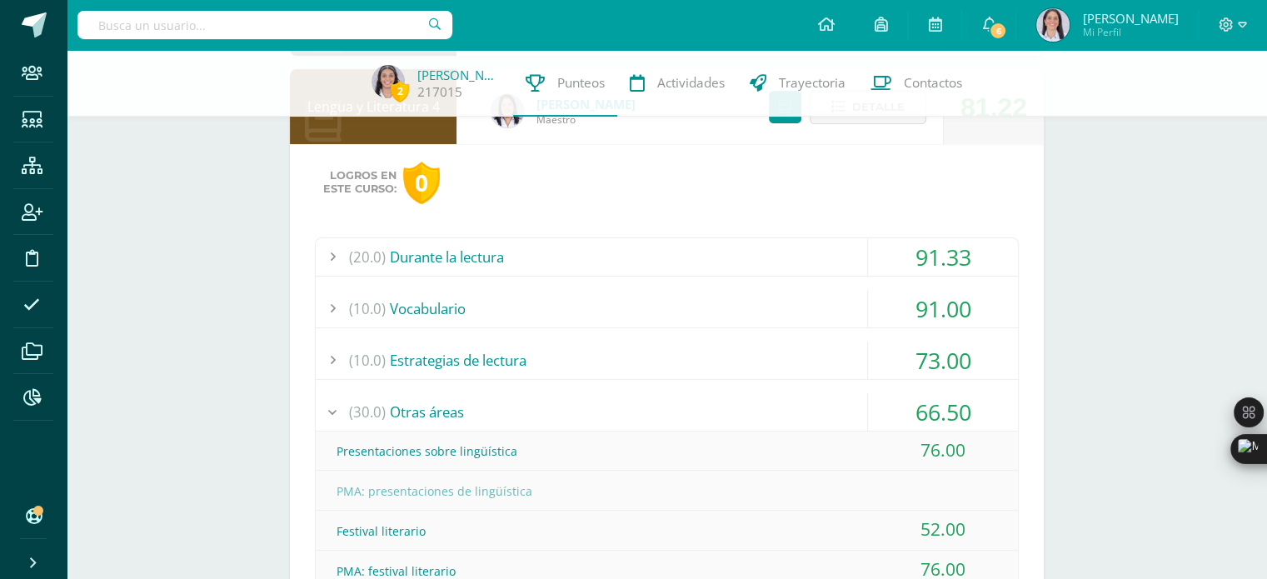
scroll to position [0, 0]
